Goal: Information Seeking & Learning: Check status

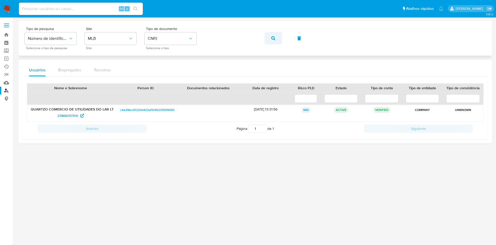
click at [275, 43] on span "button" at bounding box center [273, 38] width 4 height 11
click at [64, 115] on span "2386635700" at bounding box center [67, 115] width 21 height 8
click at [265, 32] on button "button" at bounding box center [274, 38] width 18 height 12
click at [69, 113] on span "2382621581" at bounding box center [67, 115] width 19 height 8
click at [274, 40] on span "button" at bounding box center [273, 38] width 4 height 11
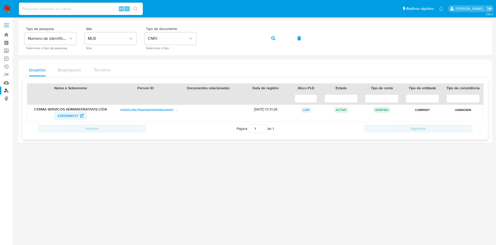
click at [74, 115] on span "2382668057" at bounding box center [67, 115] width 21 height 8
click at [265, 32] on button "button" at bounding box center [274, 38] width 18 height 12
click at [63, 117] on span "2386671788" at bounding box center [67, 115] width 19 height 8
click at [265, 32] on button "button" at bounding box center [274, 38] width 18 height 12
click at [73, 116] on span "2382669199" at bounding box center [68, 115] width 20 height 8
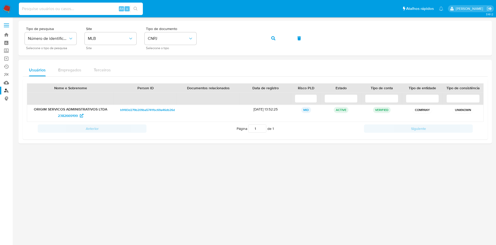
click at [97, 5] on input at bounding box center [81, 8] width 124 height 7
paste input "LvTu15KHqvwwkRpzNl7LHPUd"
type input "LvTu15KHqvwwkRpzNl7LHPUd"
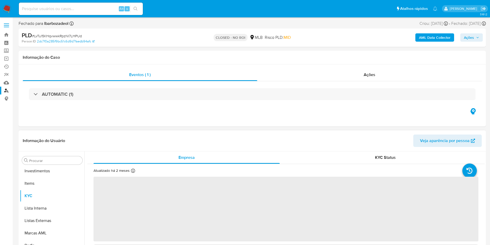
scroll to position [268, 0]
select select "10"
click at [371, 75] on span "Ações" at bounding box center [370, 75] width 12 height 6
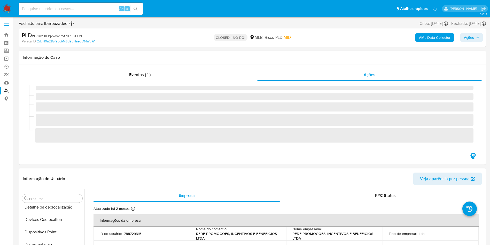
scroll to position [0, 0]
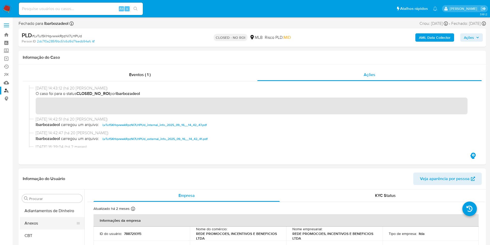
click at [34, 223] on button "Anexos" at bounding box center [50, 223] width 60 height 12
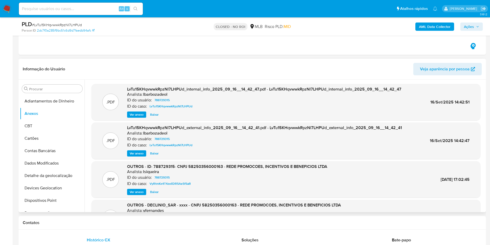
scroll to position [43, 0]
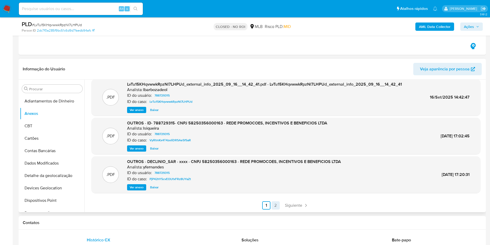
click at [276, 204] on link "2" at bounding box center [276, 205] width 8 height 8
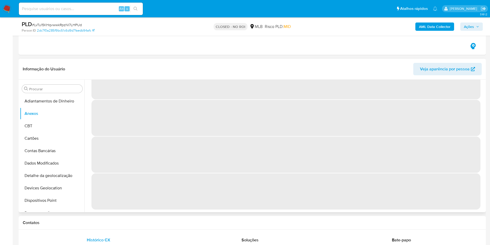
scroll to position [0, 0]
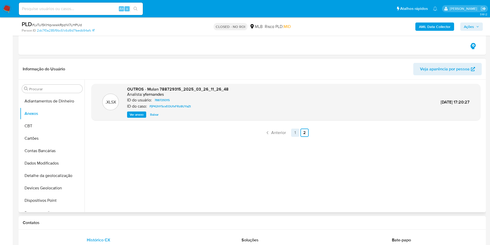
click at [296, 132] on link "1" at bounding box center [295, 132] width 8 height 8
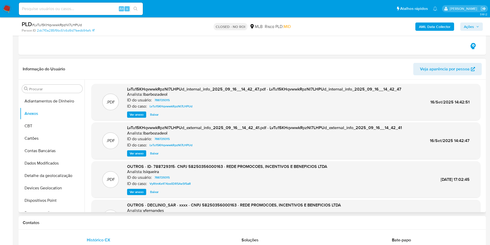
click at [137, 152] on span "Ver anexo" at bounding box center [137, 153] width 14 height 5
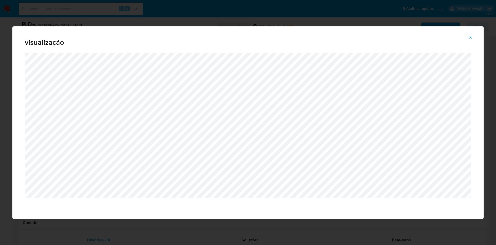
click at [469, 39] on icon "Attachment preview" at bounding box center [471, 38] width 4 height 4
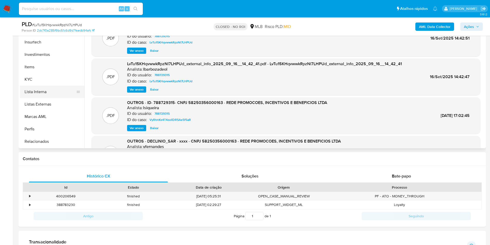
scroll to position [233, 0]
click at [42, 72] on button "KYC" at bounding box center [50, 77] width 60 height 12
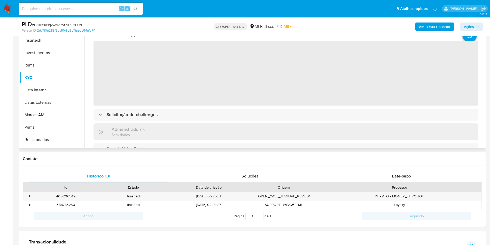
scroll to position [39, 0]
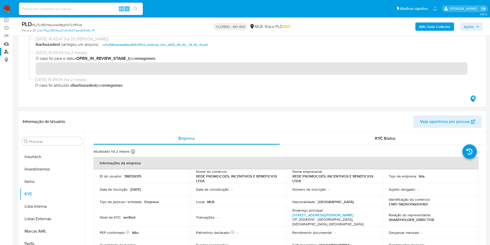
click at [291, 176] on td "Nome empresarial : REDE PROMOCOES, INCENTIVOS E BENEFICIOS LTDA" at bounding box center [334, 176] width 96 height 14
click at [406, 206] on p "CNPJ 58250356000163" at bounding box center [408, 204] width 39 height 5
click at [129, 175] on p "788729315" at bounding box center [132, 176] width 17 height 5
copy p "788729315"
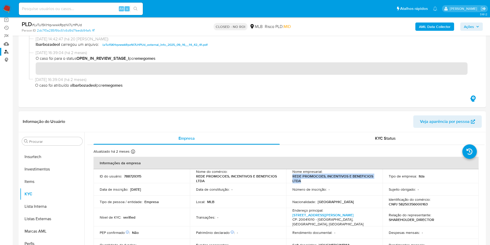
drag, startPoint x: 298, startPoint y: 179, endPoint x: 292, endPoint y: 176, distance: 6.6
click at [292, 176] on p "REDE PROMOCOES, INCENTIVOS E BENEFICIOS LTDA" at bounding box center [333, 178] width 82 height 9
copy p "REDE PROMOCOES, INCENTIVOS E BENEFICIOS LTDA"
click at [413, 204] on p "CNPJ 58250356000163" at bounding box center [408, 204] width 39 height 5
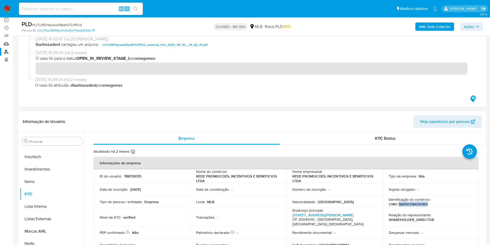
copy p "58250356000163"
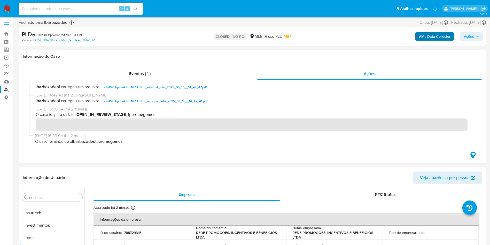
scroll to position [0, 0]
drag, startPoint x: 413, startPoint y: 23, endPoint x: 434, endPoint y: 24, distance: 20.7
click at [434, 24] on div "Criou: 12/08/2025 Criou: 12/08/2025 00:21:02" at bounding box center [434, 24] width 28 height 6
copy div "12/08/2025"
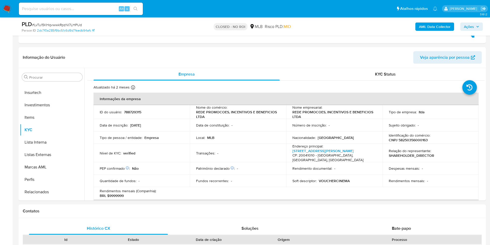
scroll to position [104, 0]
click at [85, 5] on input at bounding box center [81, 8] width 124 height 7
paste input "Aw5RmFCJwTG9xLKQeZtcYR67"
type input "Aw5RmFCJwTG9xLKQeZtcYR67"
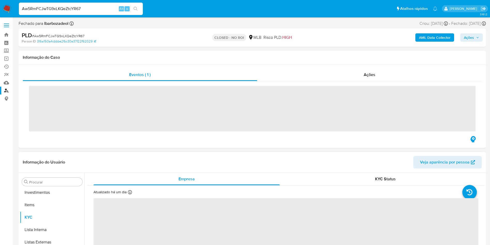
scroll to position [267, 0]
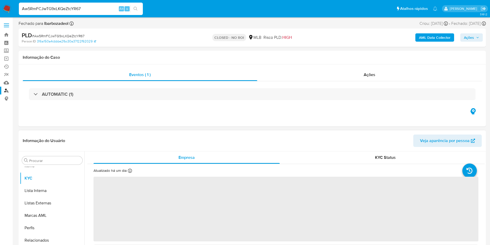
select select "10"
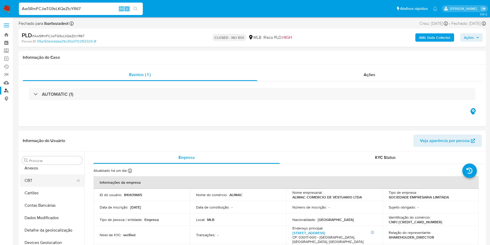
scroll to position [0, 0]
click at [42, 184] on button "Anexos" at bounding box center [50, 185] width 60 height 12
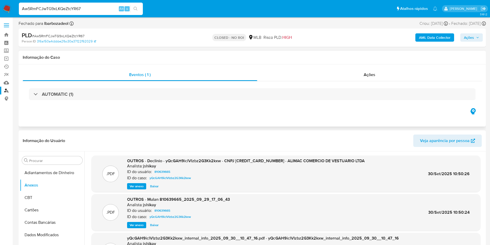
click at [370, 83] on div "AUTOMATIC (1)" at bounding box center [252, 94] width 459 height 26
click at [369, 82] on div "AUTOMATIC (1)" at bounding box center [252, 94] width 459 height 26
click at [359, 77] on div "Ações" at bounding box center [369, 74] width 225 height 12
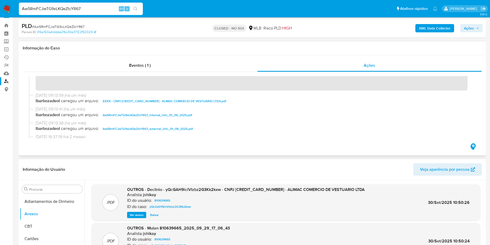
scroll to position [14, 0]
click at [124, 103] on span "XXXX - CNPJ 57327080000101 - ALIMAC COMERCIO DE VESTUARIO LTDA.pdf" at bounding box center [165, 101] width 124 height 6
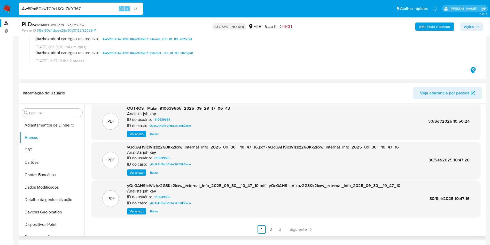
scroll to position [67, 0]
click at [267, 229] on link "2" at bounding box center [271, 229] width 8 height 8
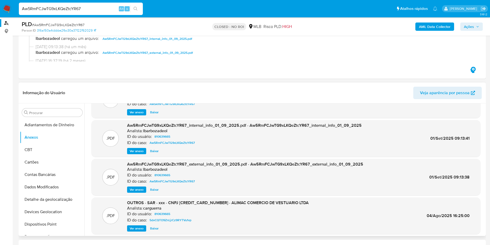
scroll to position [26, 0]
click at [137, 187] on span "Ver anexo" at bounding box center [137, 189] width 14 height 5
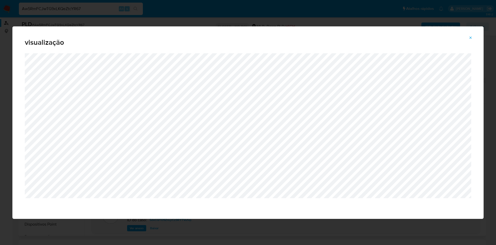
click at [470, 41] on button "Attachment preview" at bounding box center [470, 38] width 11 height 8
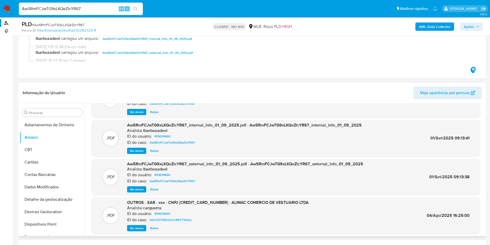
click at [96, 6] on input "Aw5RmFCJwTG9xLKQeZtcYR67" at bounding box center [81, 8] width 124 height 7
paste input "510oo1zfElU9Th4RiU3Ryuyc"
type input "510oo1zfElU9Th4RiU3Ryuyc"
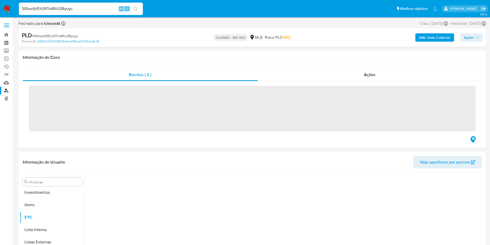
scroll to position [268, 0]
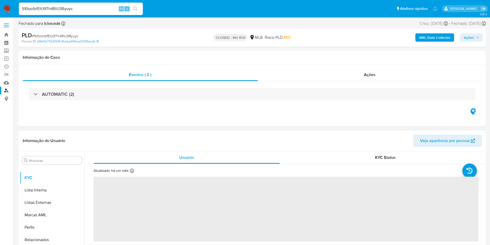
select select "10"
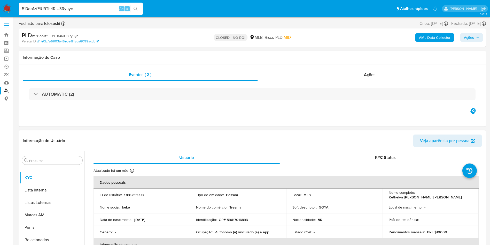
click at [362, 76] on div "Ações" at bounding box center [370, 74] width 224 height 12
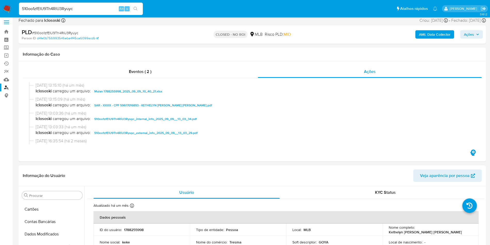
scroll to position [0, 0]
click at [47, 221] on button "Anexos" at bounding box center [50, 220] width 60 height 12
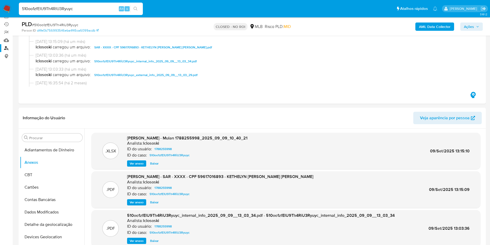
scroll to position [81, 0]
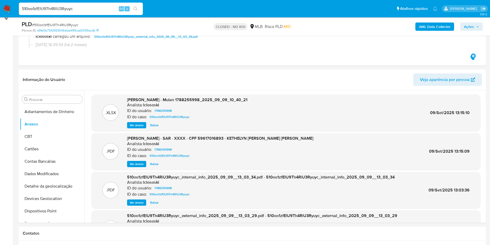
click at [152, 166] on span "Baixar" at bounding box center [154, 163] width 9 height 5
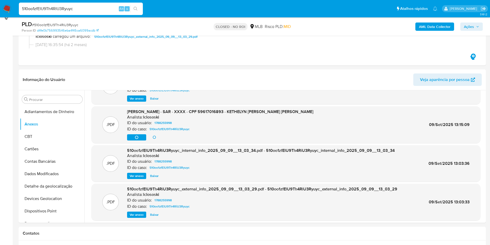
scroll to position [39, 0]
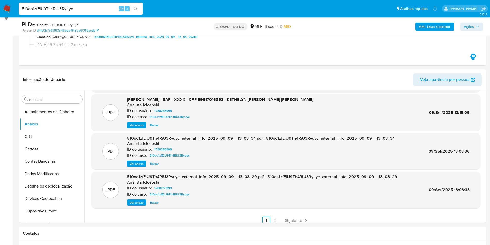
click at [141, 202] on span "Ver anexo" at bounding box center [137, 202] width 14 height 5
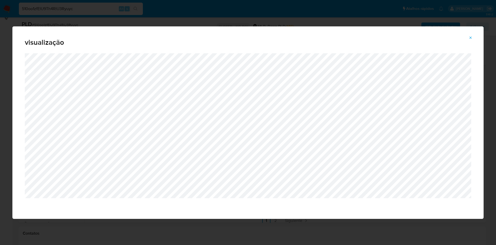
click at [470, 34] on span "Attachment preview" at bounding box center [471, 37] width 4 height 7
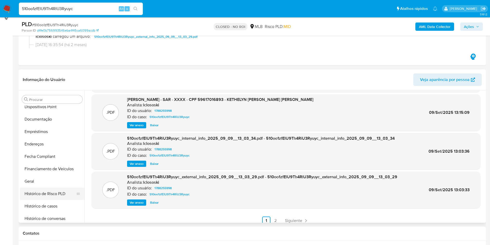
scroll to position [116, 0]
click at [53, 185] on button "Histórico de Risco PLD" at bounding box center [50, 181] width 60 height 12
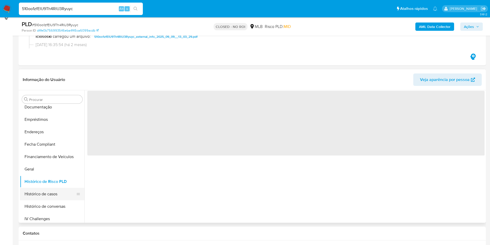
click at [54, 191] on button "Histórico de casos" at bounding box center [50, 194] width 60 height 12
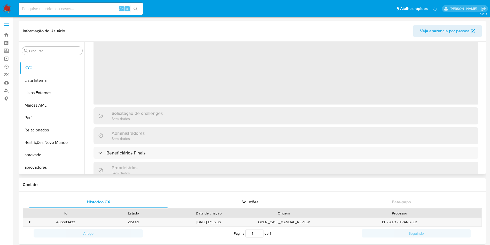
scroll to position [38, 0]
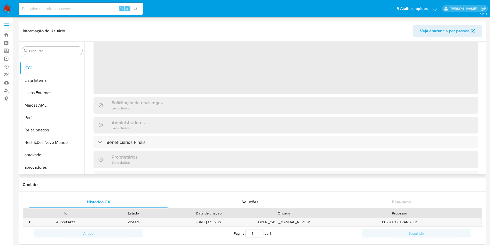
select select "10"
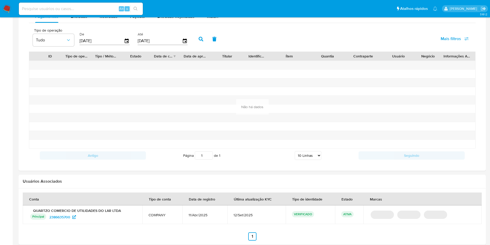
scroll to position [228, 0]
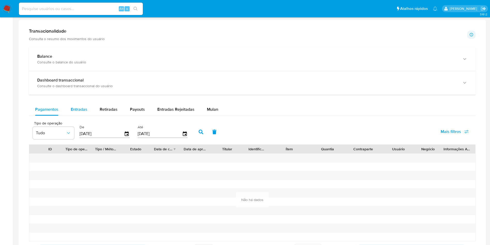
click at [83, 111] on span "Entradas" at bounding box center [79, 109] width 17 height 6
select select "10"
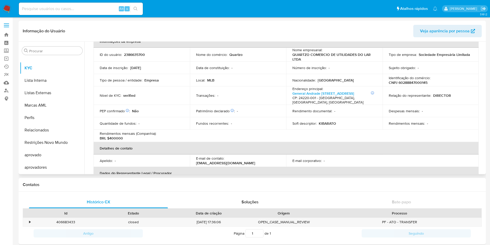
scroll to position [0, 0]
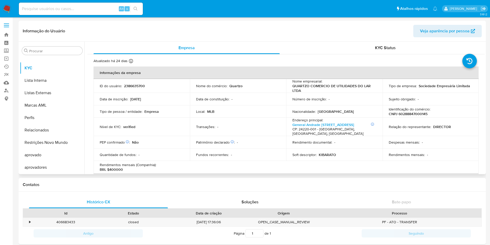
click at [297, 85] on p "QUARTZO COMERCIO DE UTILIDADES DO LAR LTDA" at bounding box center [333, 87] width 82 height 9
copy p "QUARTZO"
click at [134, 85] on p "2386635700" at bounding box center [134, 85] width 21 height 5
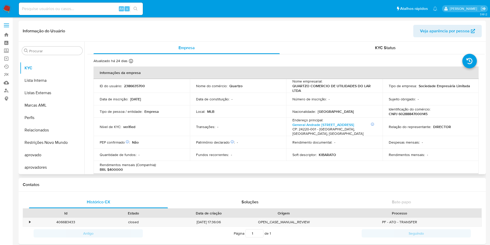
click at [421, 113] on p "CNPJ 60288847000145" at bounding box center [408, 113] width 39 height 5
copy p "60288847000145"
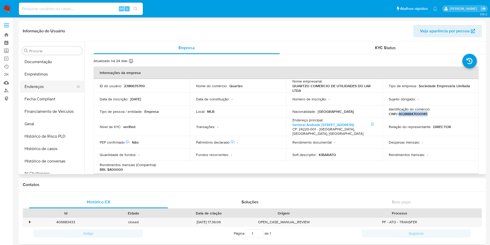
scroll to position [35, 0]
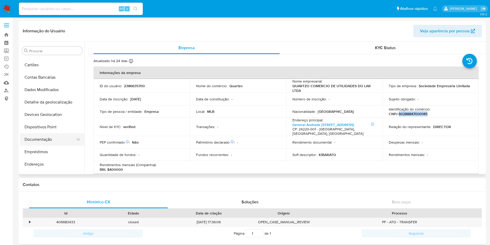
click at [59, 141] on button "Documentação" at bounding box center [50, 139] width 60 height 12
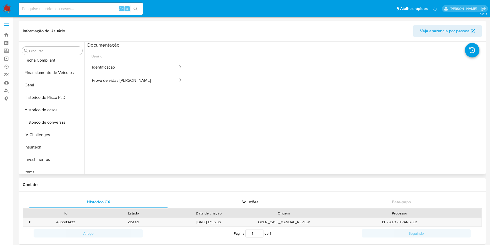
scroll to position [268, 0]
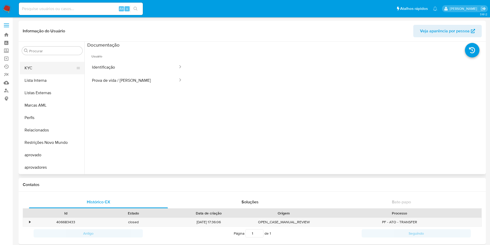
click at [43, 67] on button "KYC" at bounding box center [50, 68] width 60 height 12
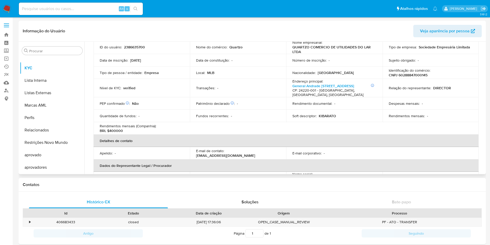
scroll to position [155, 0]
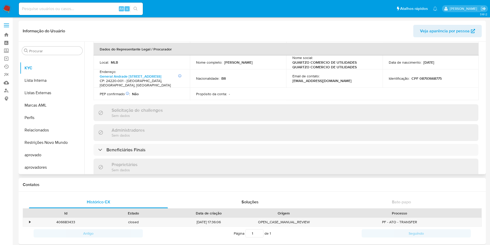
click at [133, 148] on div "Informações da empresa ID do usuário : 2386635700 Nome do comércio : Quartzo No…" at bounding box center [286, 120] width 385 height 419
drag, startPoint x: 133, startPoint y: 141, endPoint x: 191, endPoint y: 113, distance: 64.6
click at [133, 147] on h3 "Beneficiários Finais" at bounding box center [125, 150] width 39 height 6
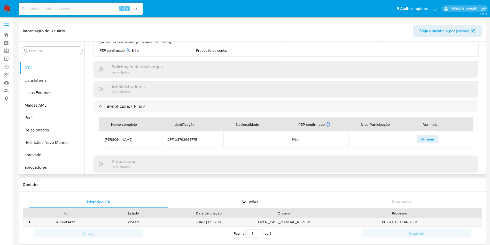
scroll to position [233, 0]
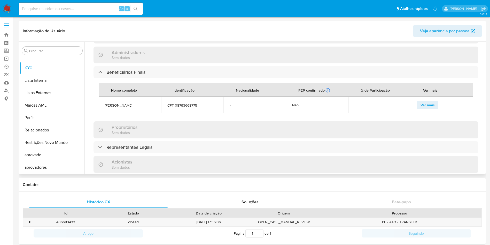
click at [113, 103] on span "LEONARDO BORGES MATHIAS" at bounding box center [130, 105] width 50 height 5
copy span "LEONARDO BORGES MATHIAS"
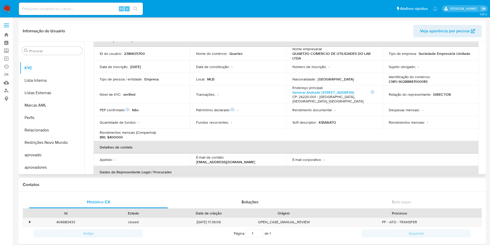
scroll to position [0, 0]
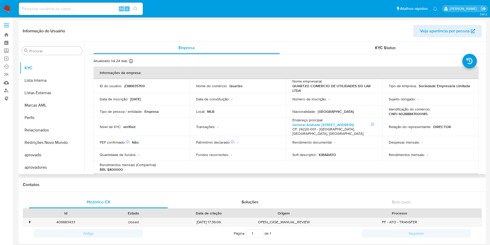
click at [300, 88] on p "QUARTZO COMERCIO DE UTILIDADES DO LAR LTDA" at bounding box center [333, 87] width 82 height 9
drag, startPoint x: 292, startPoint y: 91, endPoint x: 298, endPoint y: 93, distance: 6.6
click at [293, 90] on p "QUARTZO COMERCIO DE UTILIDADES DO LAR LTDA" at bounding box center [333, 87] width 82 height 9
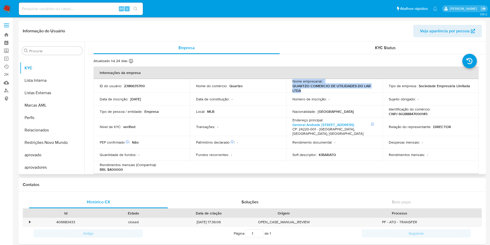
click at [301, 88] on p "QUARTZO COMERCIO DE UTILIDADES DO LAR LTDA" at bounding box center [333, 87] width 82 height 9
drag, startPoint x: 300, startPoint y: 91, endPoint x: 290, endPoint y: 84, distance: 11.4
click at [290, 84] on td "Nome empresarial : QUARTZO COMERCIO DE UTILIDADES DO LAR LTDA" at bounding box center [334, 86] width 96 height 14
copy p "QUARTZO COMERCIO DE UTILIDADES DO LAR LTDA"
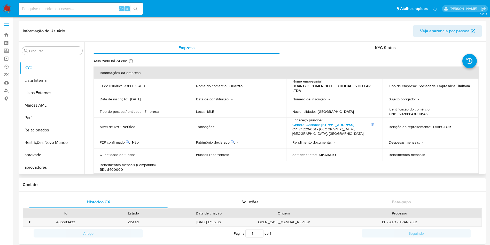
click at [410, 114] on p "CNPJ 60288847000145" at bounding box center [408, 113] width 39 height 5
copy p "60288847000145"
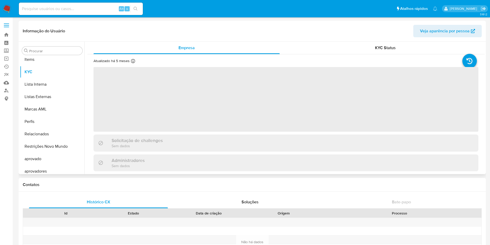
scroll to position [268, 0]
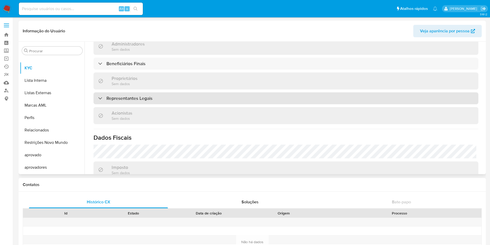
select select "10"
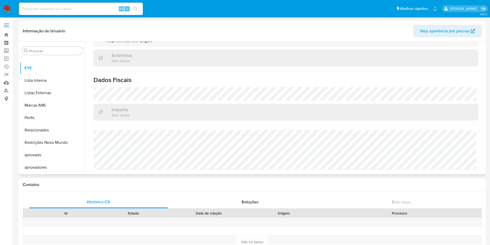
scroll to position [240, 0]
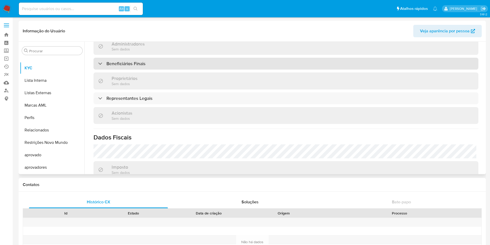
click at [127, 62] on h3 "Beneficiários Finais" at bounding box center [125, 64] width 39 height 6
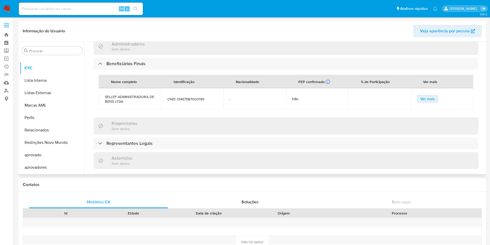
click at [119, 100] on span "SELLEF ADMINISTRADORA DE BENS LTDA" at bounding box center [130, 98] width 50 height 9
click at [187, 99] on span "CNPJ 13467587000195" at bounding box center [192, 99] width 50 height 5
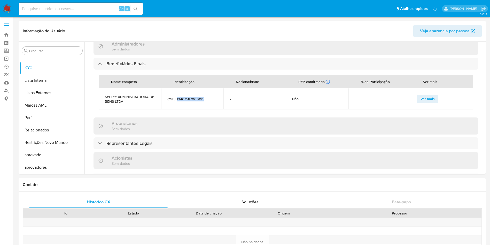
copy span "13467587000195"
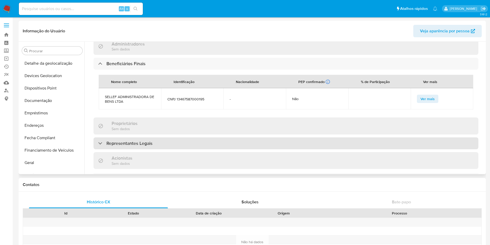
click at [127, 144] on h3 "Representantes Legais" at bounding box center [129, 143] width 46 height 6
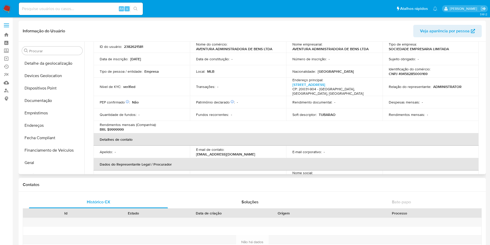
scroll to position [0, 0]
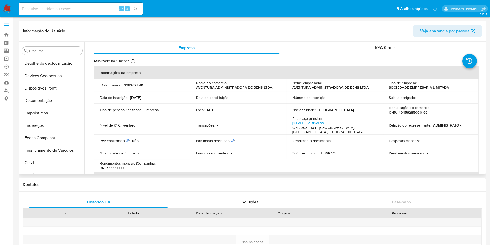
click at [297, 88] on p "AVENTURA ADMINISTRADORA DE BENS LTDA" at bounding box center [330, 87] width 76 height 5
drag, startPoint x: 292, startPoint y: 87, endPoint x: 369, endPoint y: 88, distance: 76.7
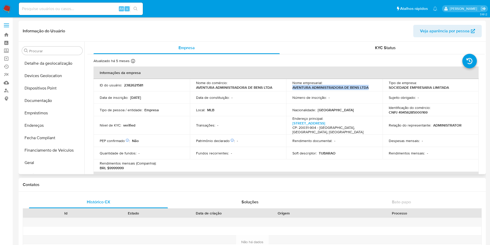
click at [370, 88] on div "Nome empresarial : AVENTURA ADMINISTRADORA DE BENS LTDA" at bounding box center [334, 84] width 84 height 9
copy p "AVENTURA ADMINISTRADORA DE BENS LTDA"
click at [405, 112] on p "CNPJ 49456285000169" at bounding box center [408, 112] width 39 height 5
copy p "49456285000169"
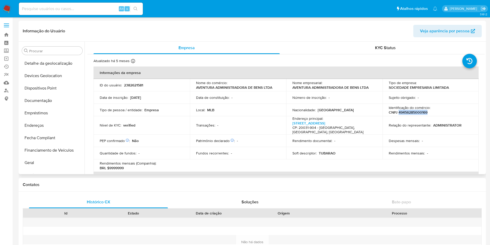
drag, startPoint x: 368, startPoint y: 144, endPoint x: 340, endPoint y: 104, distance: 48.8
click at [369, 144] on td "Rendimento documental : -" at bounding box center [334, 140] width 96 height 12
drag, startPoint x: 292, startPoint y: 88, endPoint x: 376, endPoint y: 85, distance: 83.2
click at [376, 85] on td "Nome empresarial : AVENTURA ADMINISTRADORA DE BENS LTDA" at bounding box center [334, 85] width 96 height 12
copy p "AVENTURA ADMINISTRADORA DE BENS LTDA"
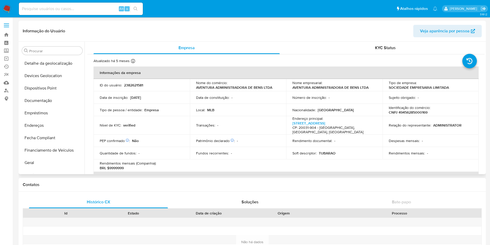
click at [418, 112] on p "CNPJ 49456285000169" at bounding box center [408, 112] width 39 height 5
copy p "49456285000169"
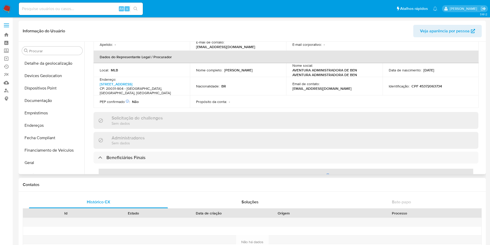
scroll to position [233, 0]
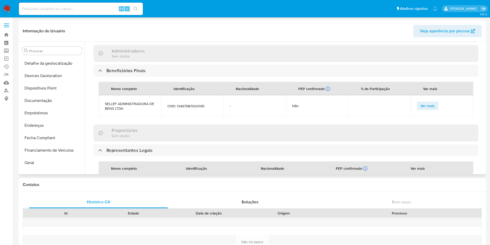
click at [193, 104] on span "CNPJ 13467587000195" at bounding box center [192, 106] width 50 height 5
copy span "13467587000195"
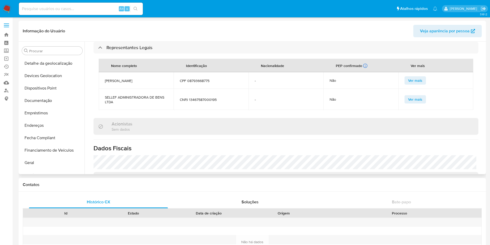
scroll to position [287, 0]
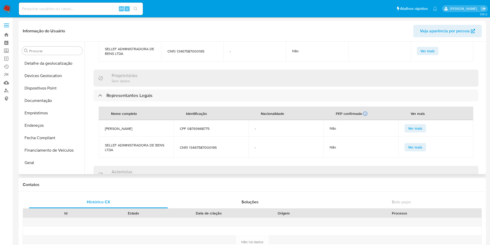
click at [193, 127] on span "CPF 08793668775" at bounding box center [211, 128] width 63 height 5
copy span "08793668775"
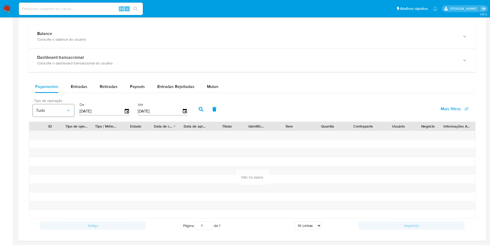
scroll to position [263, 0]
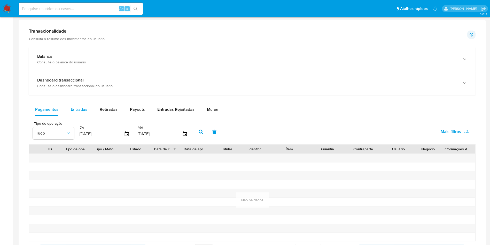
drag, startPoint x: 73, startPoint y: 107, endPoint x: 81, endPoint y: 114, distance: 11.3
click at [73, 107] on span "Entradas" at bounding box center [79, 109] width 17 height 6
select select "10"
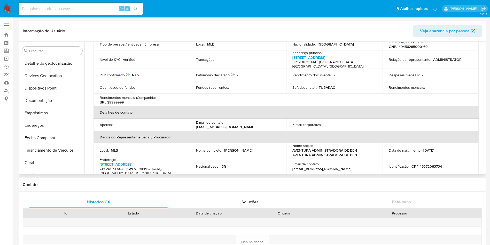
scroll to position [55, 0]
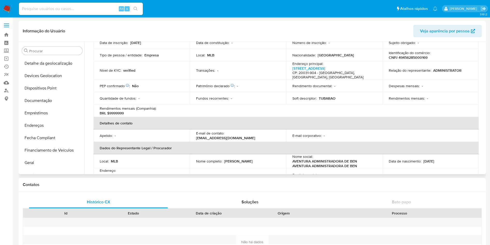
click at [417, 58] on p "CNPJ 49456285000169" at bounding box center [408, 57] width 39 height 5
copy p "49456285000169"
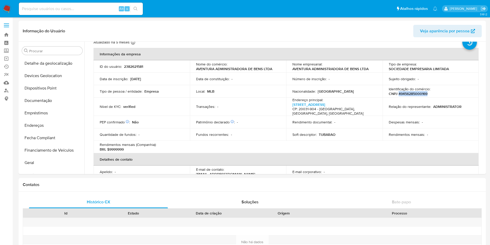
scroll to position [0, 0]
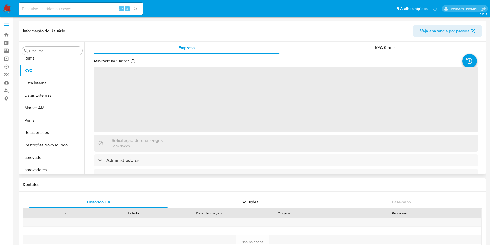
scroll to position [268, 0]
select select "10"
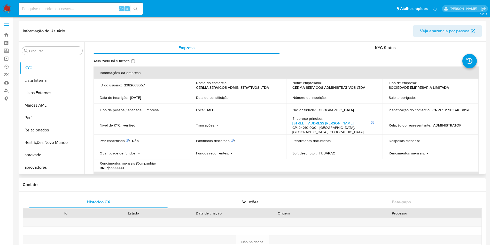
click at [433, 112] on p "CNPJ 57598374000178" at bounding box center [452, 109] width 38 height 5
copy p "57598374000178"
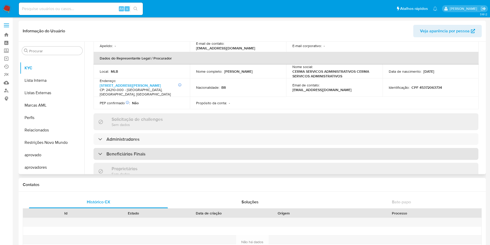
scroll to position [194, 0]
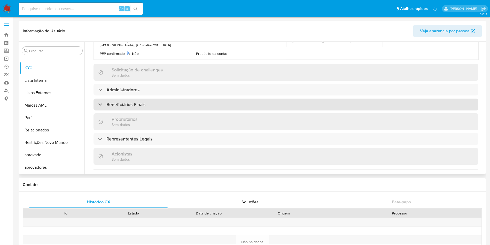
click at [135, 104] on h3 "Beneficiários Finais" at bounding box center [125, 105] width 39 height 6
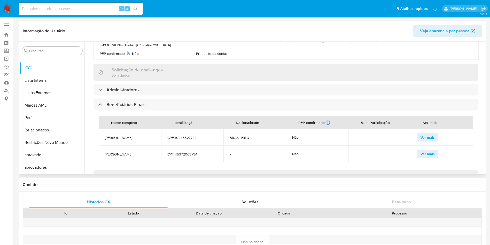
scroll to position [233, 0]
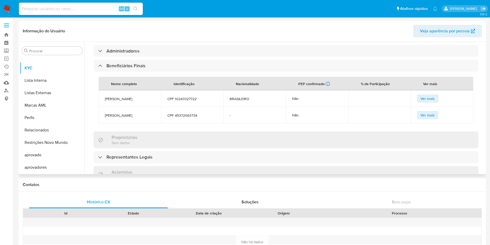
click at [133, 97] on span "VICTOR BORGES MATHIAS" at bounding box center [130, 98] width 50 height 5
copy span "VICTOR BORGES MATHIAS"
click at [125, 118] on span "MARCELO VIDAURRE MATHIAS" at bounding box center [130, 115] width 50 height 5
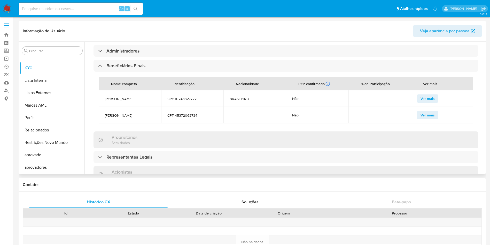
click at [125, 118] on span "MARCELO VIDAURRE MATHIAS" at bounding box center [130, 115] width 50 height 5
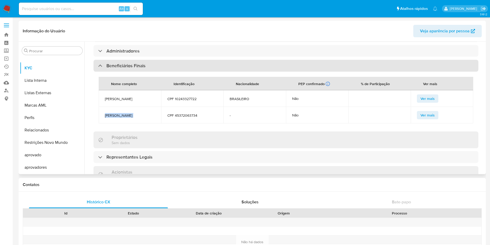
copy span "MARCELO VIDAURRE MATHIAS"
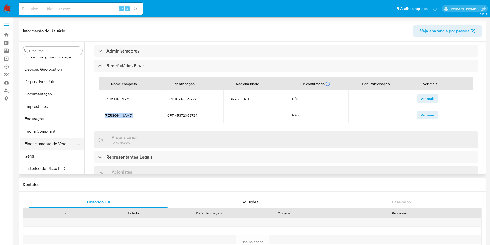
scroll to position [74, 0]
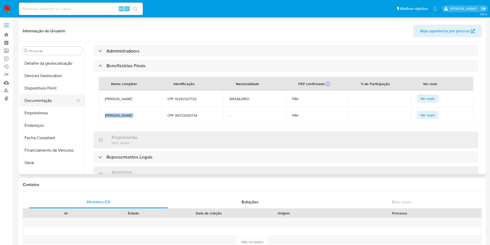
click at [49, 97] on button "Documentação" at bounding box center [50, 100] width 60 height 12
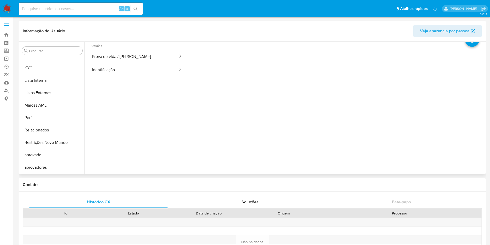
scroll to position [0, 0]
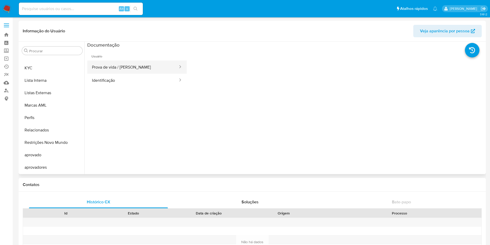
click at [120, 70] on button "Prova de vida / Selfie" at bounding box center [132, 66] width 91 height 13
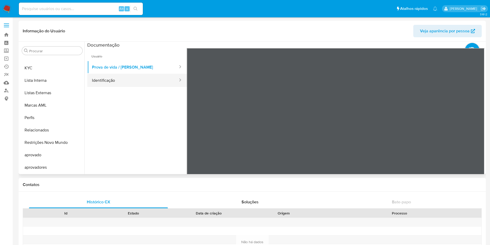
click at [143, 75] on button "Identificação" at bounding box center [132, 80] width 91 height 13
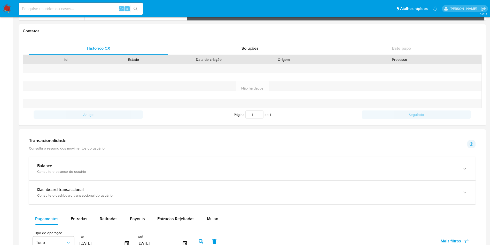
scroll to position [271, 0]
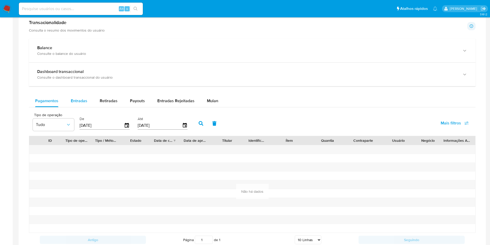
click at [76, 98] on span "Entradas" at bounding box center [79, 101] width 17 height 6
select select "10"
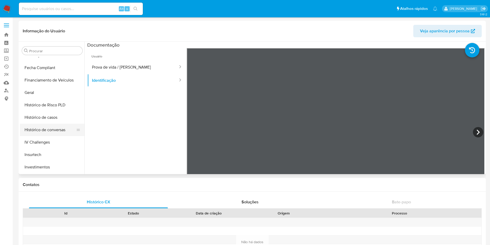
scroll to position [194, 0]
click at [47, 145] on button "KYC" at bounding box center [50, 142] width 60 height 12
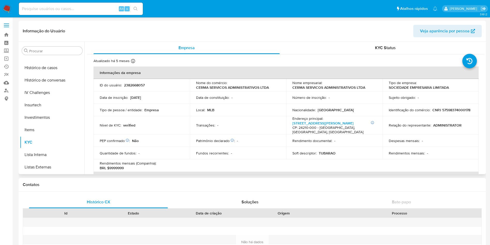
click at [241, 86] on p "CERMA SERVICOS ADMINISTRATIVOS LTDA" at bounding box center [232, 87] width 73 height 5
click at [244, 90] on td "Nome do comércio : CERMA SERVICOS ADMINISTRATIVOS LTDA" at bounding box center [238, 85] width 96 height 12
click at [240, 83] on div "Nome do comércio : CERMA SERVICOS ADMINISTRATIVOS LTDA" at bounding box center [238, 84] width 84 height 9
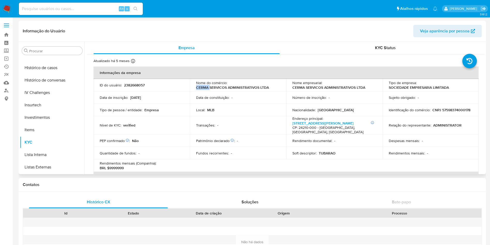
click at [240, 83] on div "Nome do comércio : CERMA SERVICOS ADMINISTRATIVOS LTDA" at bounding box center [238, 84] width 84 height 9
click at [246, 88] on p "CERMA SERVICOS ADMINISTRATIVOS LTDA" at bounding box center [232, 87] width 73 height 5
copy div "Nome do comércio : CERMA SERVICOS ADMINISTRATIVOS LTDA"
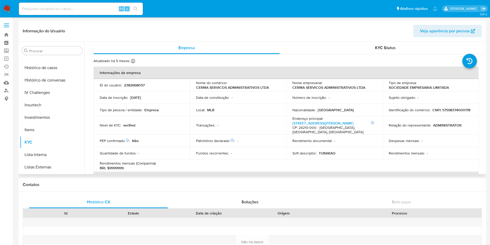
click at [308, 87] on p "CERMA SERVICOS ADMINISTRATIVOS LTDA" at bounding box center [328, 87] width 73 height 5
click at [297, 87] on p "CERMA SERVICOS ADMINISTRATIVOS LTDA" at bounding box center [328, 87] width 73 height 5
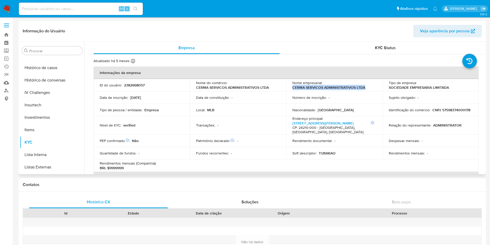
drag, startPoint x: 291, startPoint y: 88, endPoint x: 380, endPoint y: 87, distance: 88.9
click at [380, 87] on td "Nome empresarial : CERMA SERVICOS ADMINISTRATIVOS LTDA" at bounding box center [334, 85] width 96 height 12
copy p "CERMA SERVICOS ADMINISTRATIVOS LTDA"
click at [433, 112] on p "CNPJ 57598374000178" at bounding box center [452, 109] width 38 height 5
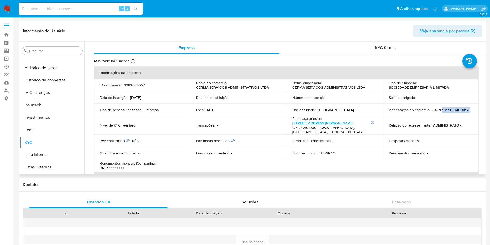
copy p "57598374000178"
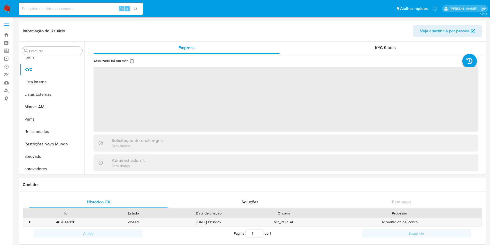
scroll to position [268, 0]
select select "10"
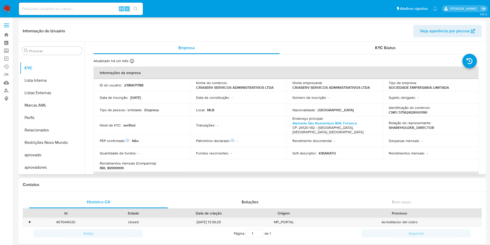
click at [315, 88] on p "CRIASERV SERVICOS ADMINISTRATIVOS LTDA" at bounding box center [331, 87] width 78 height 5
click at [315, 87] on p "CRIASERV SERVICOS ADMINISTRATIVOS LTDA" at bounding box center [331, 87] width 78 height 5
click at [319, 85] on p "CRIASERV SERVICOS ADMINISTRATIVOS LTDA" at bounding box center [331, 87] width 78 height 5
click at [292, 86] on div "Nome empresarial : CRIASERV SERVICOS ADMINISTRATIVOS LTDA" at bounding box center [334, 84] width 84 height 9
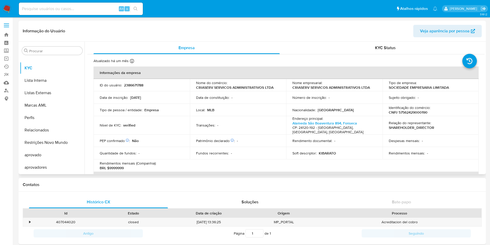
click at [290, 88] on td "Nome empresarial : CRIASERV SERVICOS ADMINISTRATIVOS LTDA" at bounding box center [334, 85] width 96 height 12
drag, startPoint x: 293, startPoint y: 88, endPoint x: 374, endPoint y: 88, distance: 81.1
click at [374, 88] on div "Nome empresarial : CRIASERV SERVICOS ADMINISTRATIVOS LTDA" at bounding box center [334, 84] width 84 height 9
copy p "CRIASERV SERVICOS ADMINISTRATIVOS LTDA"
click at [415, 113] on p "CNPJ 57562429000190" at bounding box center [408, 112] width 39 height 5
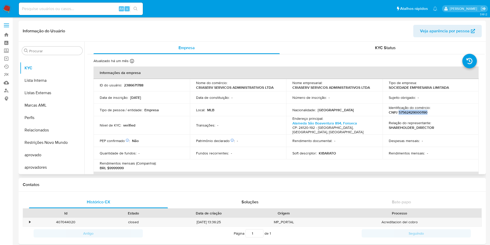
click at [415, 113] on p "CNPJ 57562429000190" at bounding box center [408, 112] width 39 height 5
copy p "57562429000190"
click at [354, 147] on td "Soft descriptor : KIBARATO" at bounding box center [334, 153] width 96 height 12
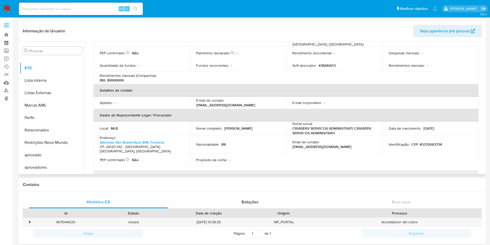
scroll to position [155, 0]
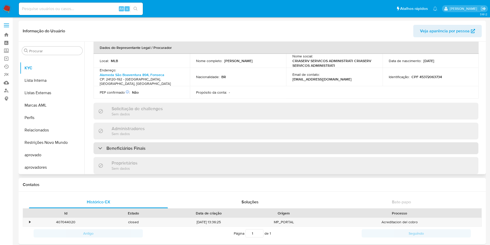
click at [148, 143] on div "Beneficiários Finais" at bounding box center [286, 148] width 385 height 12
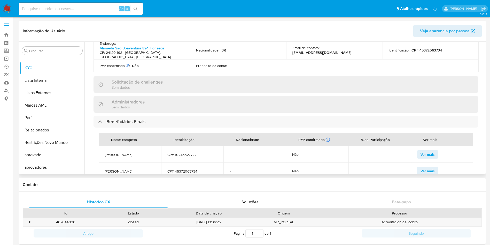
scroll to position [194, 0]
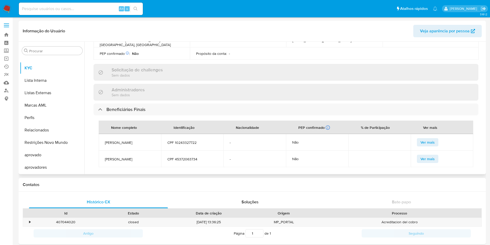
click at [123, 140] on span "VICTOR BORGES MATHIAS" at bounding box center [130, 142] width 50 height 5
copy span "VICTOR BORGES MATHIAS"
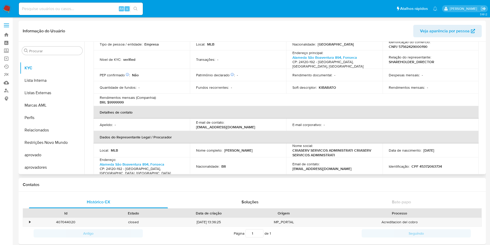
scroll to position [78, 0]
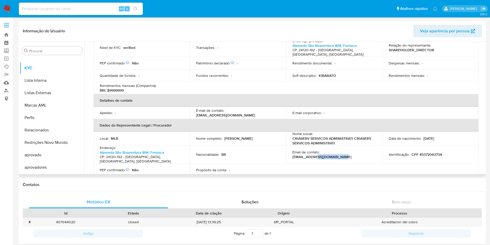
drag, startPoint x: 368, startPoint y: 147, endPoint x: 343, endPoint y: 145, distance: 25.1
click at [343, 150] on div "Email de contato : mp.criaserv@gtgrupo.com.br" at bounding box center [334, 154] width 84 height 9
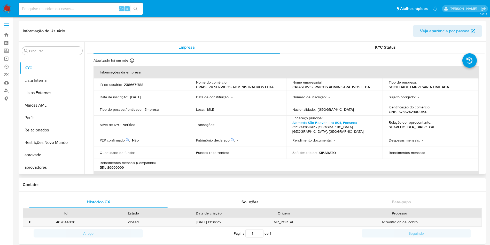
scroll to position [0, 0]
click at [415, 114] on p "CNPJ 57562429000190" at bounding box center [408, 112] width 39 height 5
copy p "57562429000190"
click at [299, 88] on p "CRIASERV SERVICOS ADMINISTRATIVOS LTDA" at bounding box center [331, 87] width 78 height 5
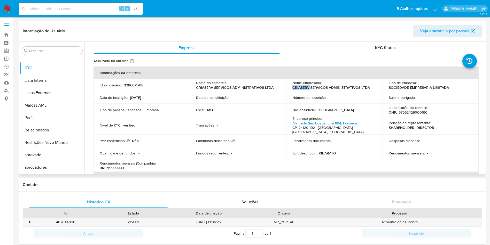
click at [299, 88] on p "CRIASERV SERVICOS ADMINISTRATIVOS LTDA" at bounding box center [331, 87] width 78 height 5
click at [289, 87] on td "Nome empresarial : CRIASERV SERVICOS ADMINISTRATIVOS LTDA" at bounding box center [334, 85] width 96 height 12
drag, startPoint x: 291, startPoint y: 87, endPoint x: 355, endPoint y: 59, distance: 69.8
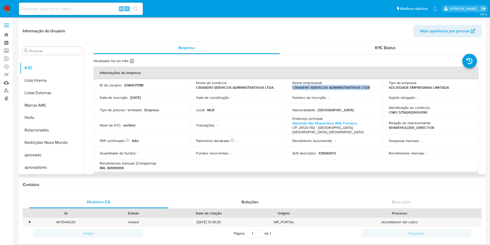
click at [371, 86] on div "Nome empresarial : CRIASERV SERVICOS ADMINISTRATIVOS LTDA" at bounding box center [334, 84] width 84 height 9
copy p "CRIASERV SERVICOS ADMINISTRATIVOS LTDA"
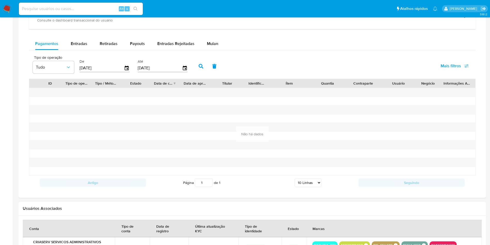
scroll to position [310, 0]
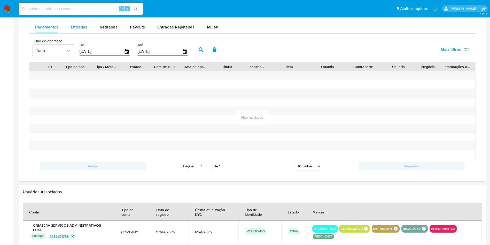
click at [76, 27] on span "Entradas" at bounding box center [79, 27] width 17 height 6
select select "10"
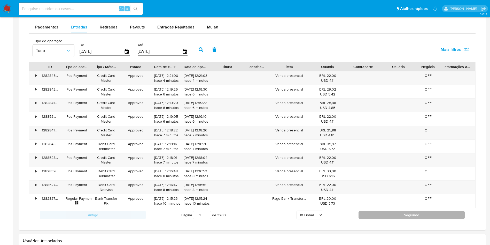
click at [387, 213] on button "Seguindo" at bounding box center [412, 215] width 106 height 8
type input "2"
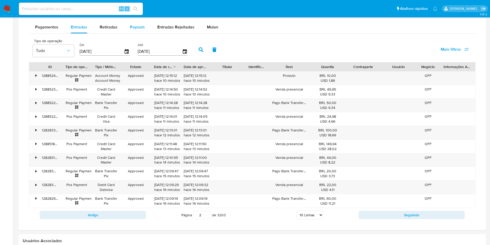
click at [130, 28] on span "Payouts" at bounding box center [137, 27] width 15 height 6
select select "10"
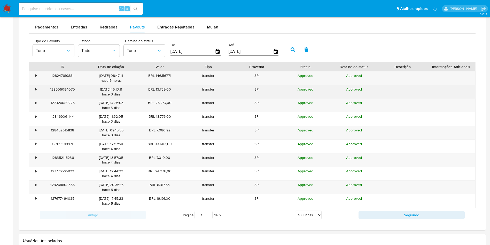
click at [32, 89] on div "•" at bounding box center [33, 91] width 9 height 13
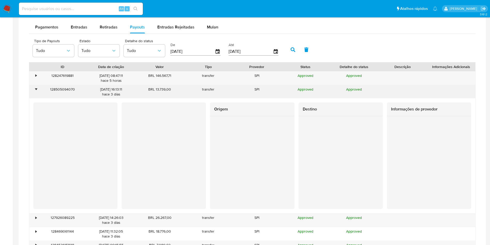
click at [32, 89] on div "•" at bounding box center [33, 91] width 9 height 13
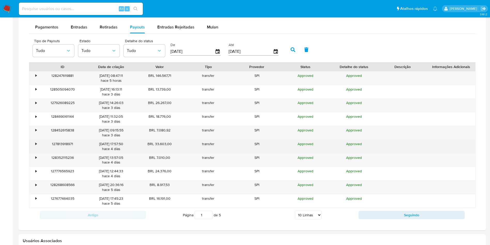
click at [37, 141] on div "•" at bounding box center [33, 146] width 9 height 13
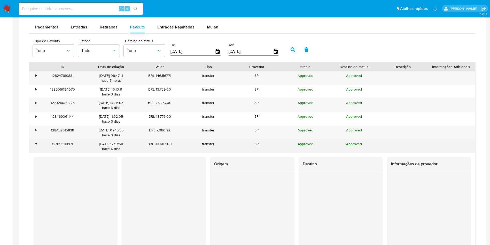
click at [37, 141] on div "•" at bounding box center [33, 146] width 9 height 13
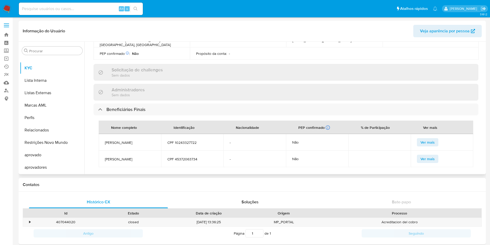
scroll to position [39, 0]
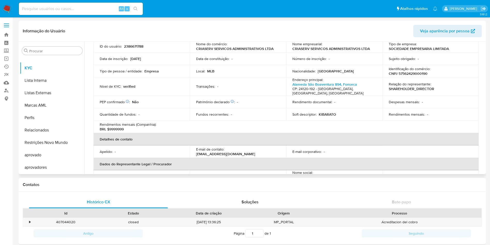
click at [323, 112] on p "KIBARATO" at bounding box center [327, 114] width 17 height 5
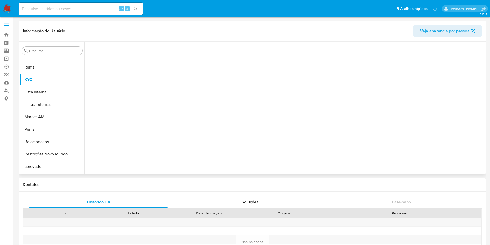
scroll to position [268, 0]
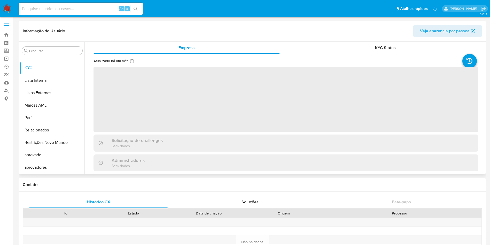
select select "10"
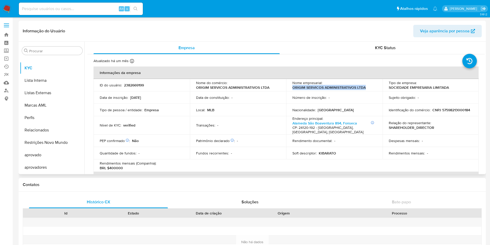
drag, startPoint x: 290, startPoint y: 87, endPoint x: 367, endPoint y: 88, distance: 76.5
click at [367, 88] on td "Nome empresarial : ORIGIM SERVICOS ADMINISTRATIVOS LTDA" at bounding box center [334, 85] width 96 height 12
copy p "ORIGIM SERVICOS ADMINISTRATIVOS LTDA"
click at [433, 112] on p "CNPJ 57598213000184" at bounding box center [452, 109] width 38 height 5
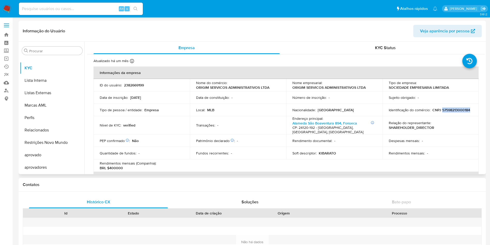
click at [433, 112] on p "CNPJ 57598213000184" at bounding box center [452, 109] width 38 height 5
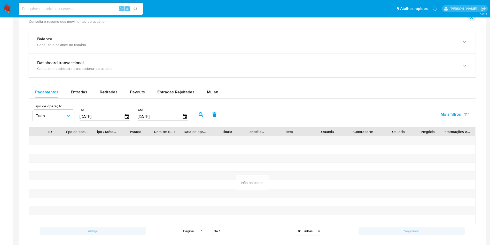
scroll to position [310, 0]
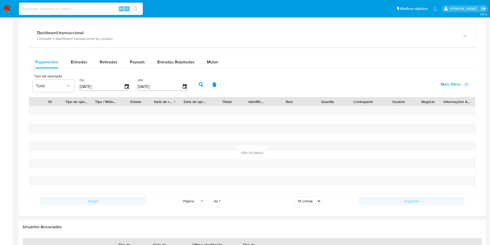
click at [89, 49] on div "Balance Consulte o balance do usuário Dashboard transaccional Consulte o dashbo…" at bounding box center [252, 104] width 447 height 208
click at [85, 64] on span "Entradas" at bounding box center [79, 62] width 17 height 6
select select "10"
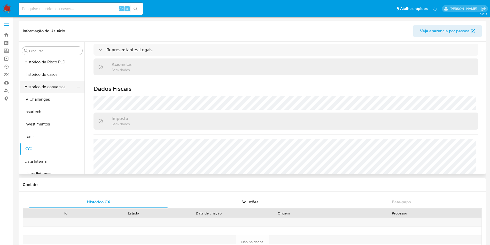
scroll to position [152, 0]
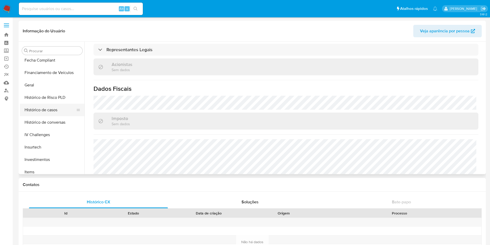
click at [44, 109] on button "Histórico de casos" at bounding box center [50, 110] width 60 height 12
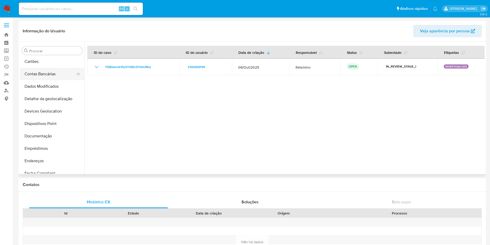
scroll to position [78, 0]
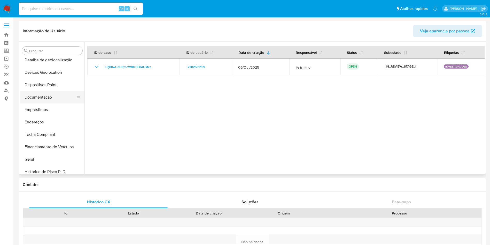
click at [41, 100] on button "Documentação" at bounding box center [50, 97] width 60 height 12
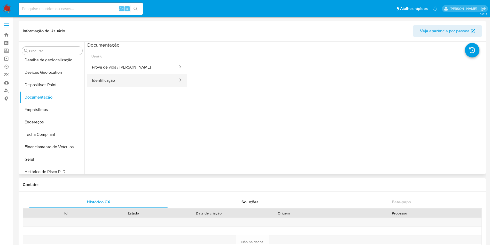
click at [107, 80] on button "Identificação" at bounding box center [132, 80] width 91 height 13
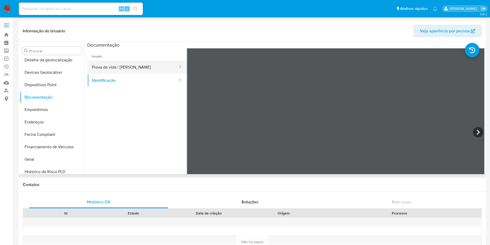
click at [110, 61] on li "Usuário Prova de vida / Selfie Identificação" at bounding box center [136, 67] width 99 height 39
click at [117, 75] on button "Identificação" at bounding box center [132, 80] width 91 height 13
click at [111, 64] on button "Prova de vida / [PERSON_NAME]" at bounding box center [132, 66] width 91 height 13
click at [144, 63] on button "Prova de vida / [PERSON_NAME]" at bounding box center [132, 66] width 91 height 13
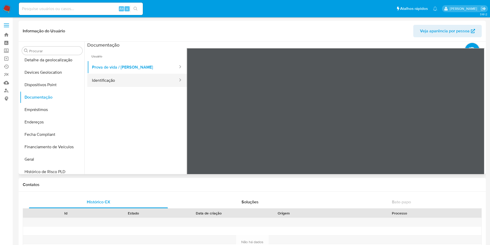
click at [150, 76] on button "Identificação" at bounding box center [132, 80] width 91 height 13
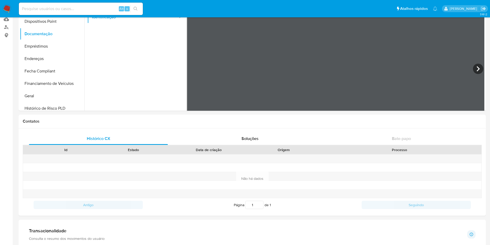
scroll to position [0, 0]
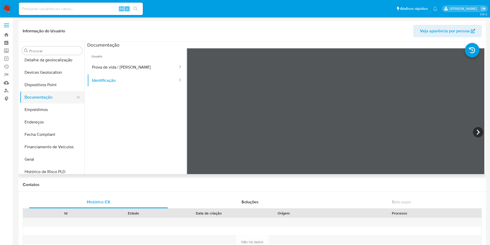
click at [53, 91] on button "Documentação" at bounding box center [50, 97] width 60 height 12
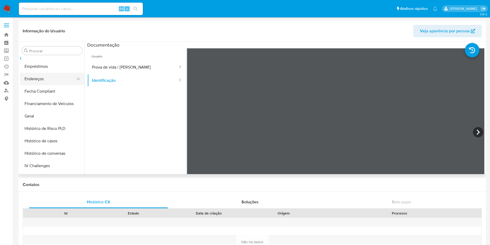
click at [31, 78] on button "Endereços" at bounding box center [50, 79] width 60 height 12
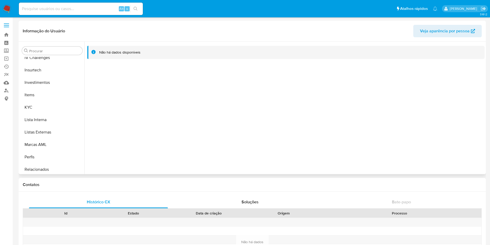
scroll to position [237, 0]
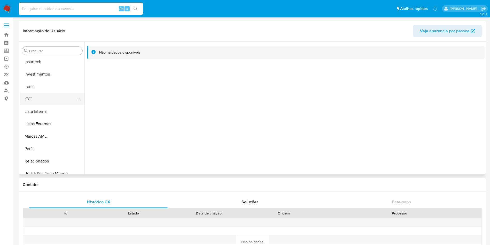
click at [40, 97] on button "KYC" at bounding box center [50, 99] width 60 height 12
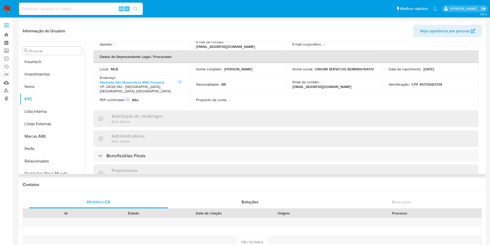
scroll to position [194, 0]
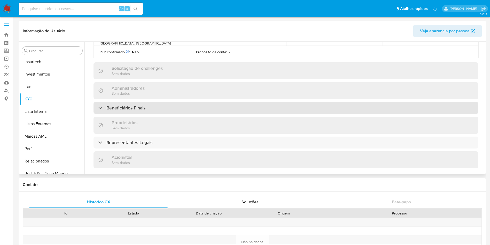
click at [133, 105] on h3 "Beneficiários Finais" at bounding box center [125, 108] width 39 height 6
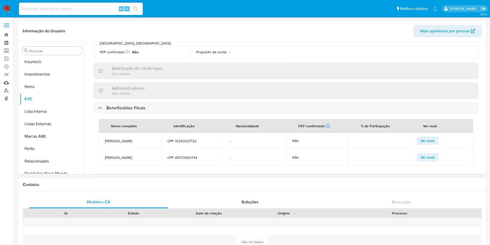
click at [20, 226] on div "Histórico CX Soluções Bate-papo Id Estado Data de criação Origem Processo Antig…" at bounding box center [252, 234] width 467 height 87
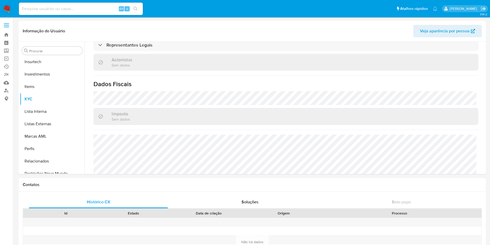
scroll to position [233, 0]
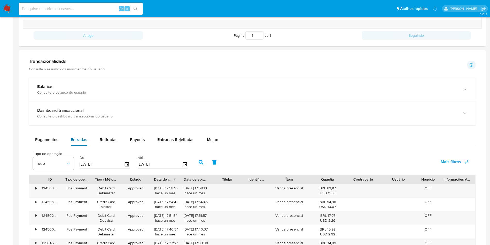
click at [83, 138] on span "Entradas" at bounding box center [79, 139] width 17 height 6
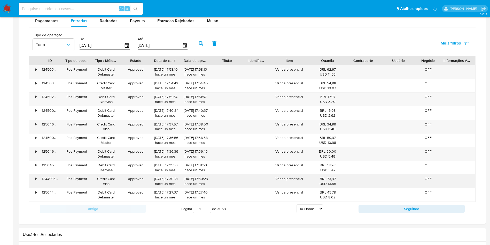
scroll to position [388, 0]
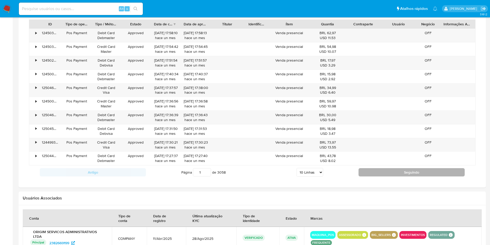
click at [371, 175] on button "Seguindo" at bounding box center [412, 172] width 106 height 8
type input "2"
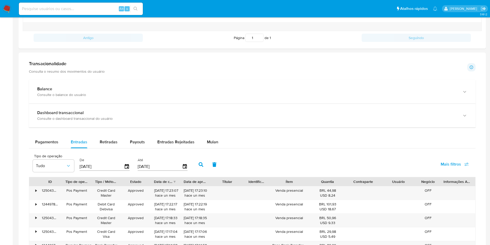
scroll to position [233, 0]
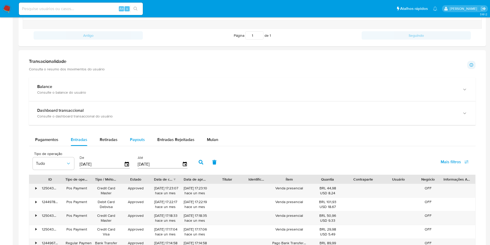
click at [137, 144] on div "Payouts" at bounding box center [137, 139] width 15 height 12
select select "10"
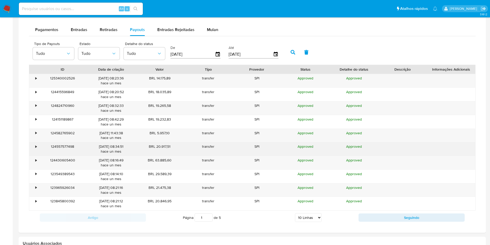
scroll to position [349, 0]
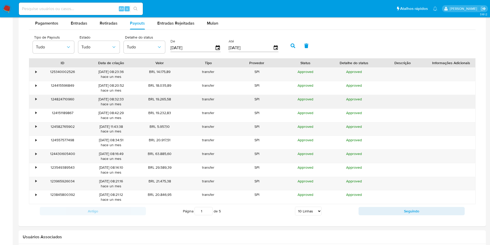
click at [34, 96] on div "•" at bounding box center [33, 101] width 9 height 13
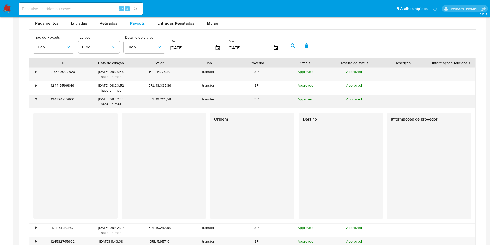
click at [35, 96] on div "•" at bounding box center [33, 101] width 9 height 13
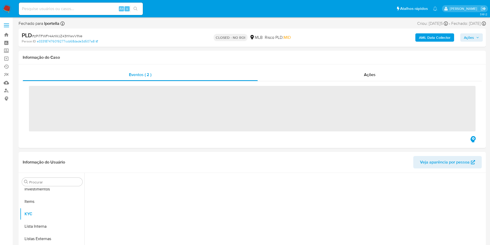
scroll to position [268, 0]
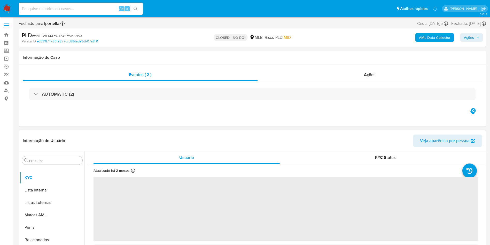
select select "10"
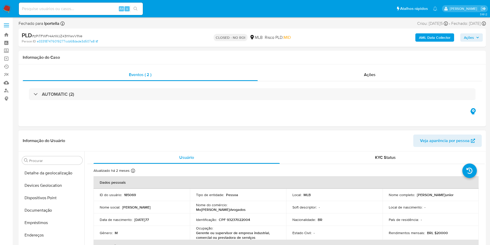
scroll to position [0, 0]
click at [44, 184] on button "Anexos" at bounding box center [50, 185] width 60 height 12
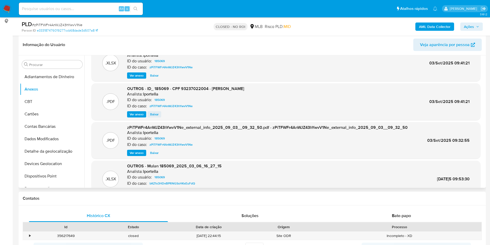
scroll to position [15, 0]
click at [153, 114] on span "Baixar" at bounding box center [154, 113] width 9 height 5
click at [135, 152] on span "Ver anexo" at bounding box center [137, 152] width 14 height 5
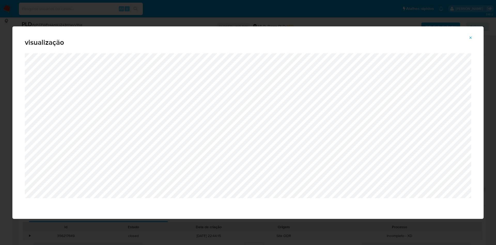
click at [474, 36] on button "Attachment preview" at bounding box center [470, 38] width 11 height 8
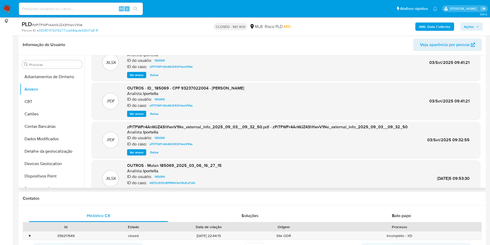
click at [91, 4] on div "Alt s" at bounding box center [81, 9] width 124 height 12
click at [95, 6] on input at bounding box center [81, 8] width 124 height 7
paste input "QXDBnqPABX7KhGXjhO1HKQtl"
type input "QXDBnqPABX7KhGXjhO1HKQtl"
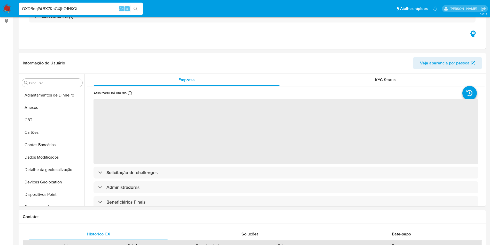
select select "10"
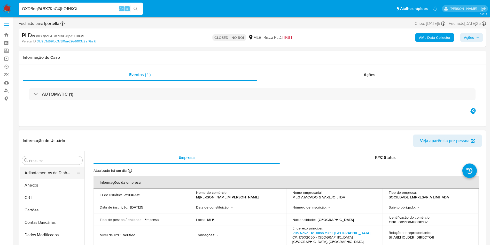
click at [50, 178] on button "Adiantamentos de Dinheiro" at bounding box center [50, 172] width 60 height 12
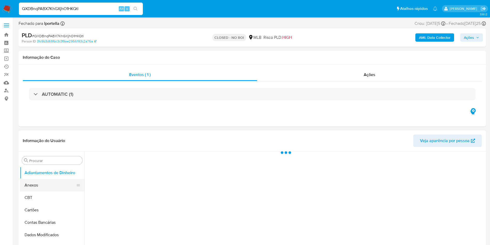
click at [50, 185] on button "Anexos" at bounding box center [50, 185] width 60 height 12
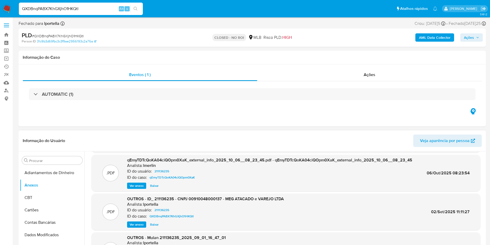
scroll to position [43, 0]
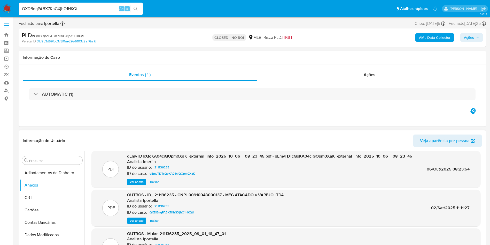
click at [132, 184] on span "Ver anexo" at bounding box center [137, 181] width 14 height 5
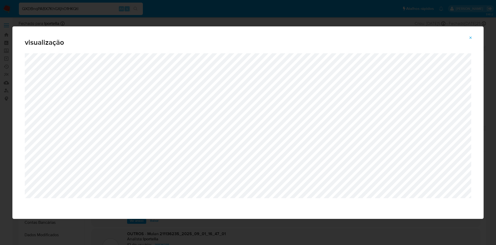
click at [129, 235] on div "visualização" at bounding box center [248, 122] width 496 height 245
click at [466, 34] on button "Attachment preview" at bounding box center [470, 38] width 11 height 8
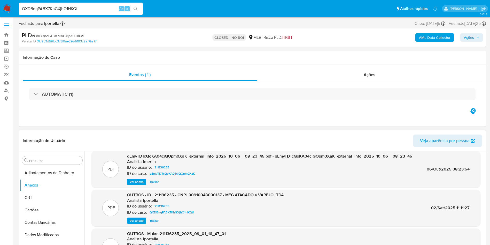
click at [158, 220] on span "Baixar" at bounding box center [154, 220] width 9 height 5
click at [97, 10] on input "QXDBnqPABX7KhGXjhO1HKQtl" at bounding box center [81, 8] width 124 height 7
paste input "2C9bcPXuQCVXYDbZR3ErpOQB"
type input "2C9bcPXuQCVXYDbZR3ErpOQB"
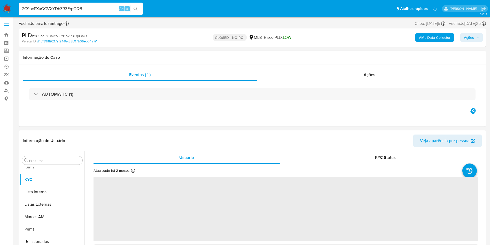
scroll to position [268, 0]
select select "10"
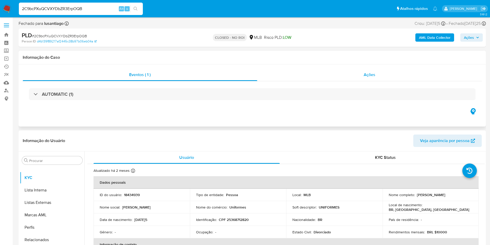
click at [368, 75] on span "Ações" at bounding box center [370, 75] width 12 height 6
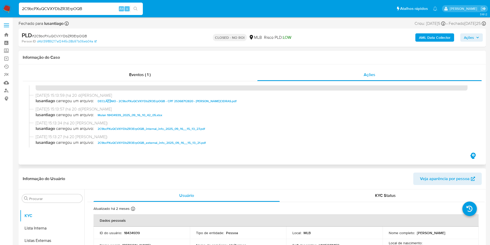
scroll to position [39, 0]
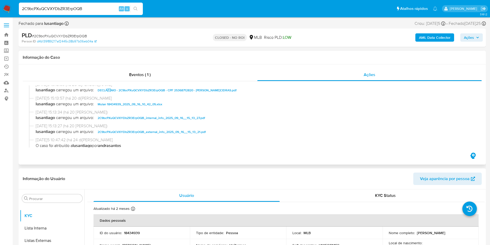
click at [114, 92] on span "DECLÃNIO - 2C9bcPXuQCVXYDbZR3ErpOQB - CPF 25368712820 - [PERSON_NAME]CIDRAS.pdf" at bounding box center [167, 90] width 139 height 6
click at [44, 222] on button "Anexos" at bounding box center [50, 223] width 60 height 12
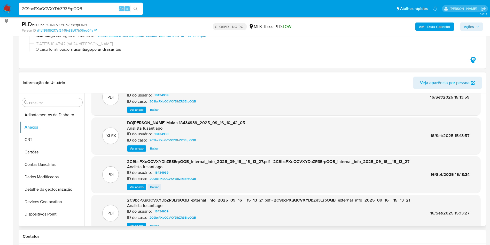
scroll to position [29, 0]
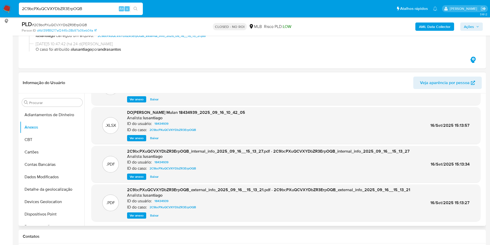
click at [135, 216] on span "Ver anexo" at bounding box center [137, 215] width 14 height 5
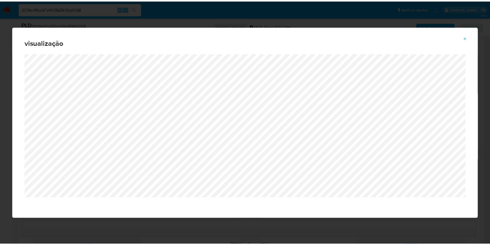
scroll to position [155, 0]
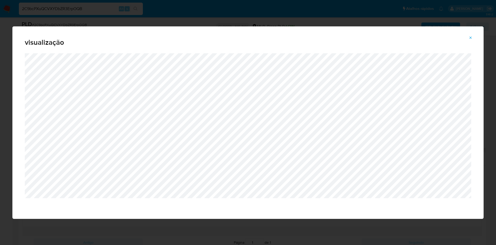
click at [469, 36] on icon "Attachment preview" at bounding box center [471, 38] width 4 height 4
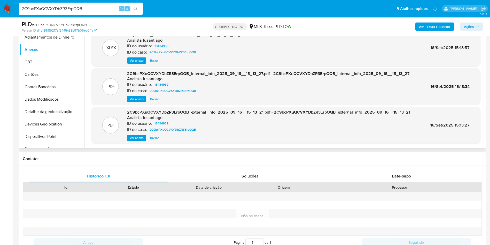
click at [160, 155] on div "Contatos" at bounding box center [252, 159] width 467 height 14
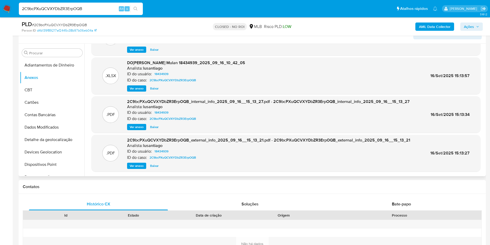
scroll to position [0, 0]
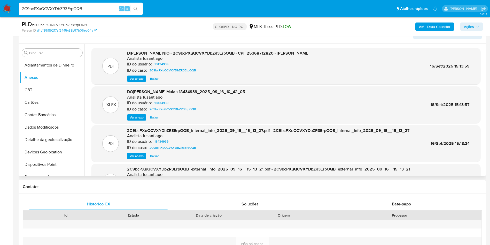
click at [153, 76] on span "Baixar" at bounding box center [154, 78] width 9 height 5
click at [86, 7] on input "2C9bcPXuQCVXYDbZR3ErpOQB" at bounding box center [81, 8] width 124 height 7
paste input "mESt3acElGF9SWAuVUClxDgb"
type input "mESt3acElGF9SWAuVUClxDgb"
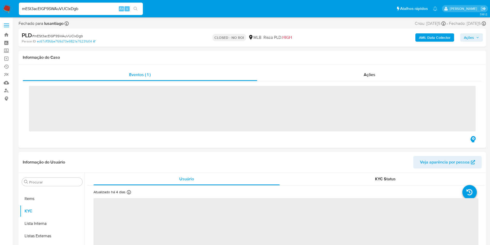
scroll to position [268, 0]
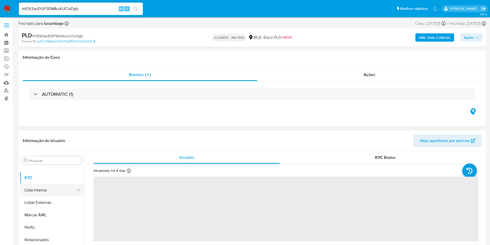
select select "10"
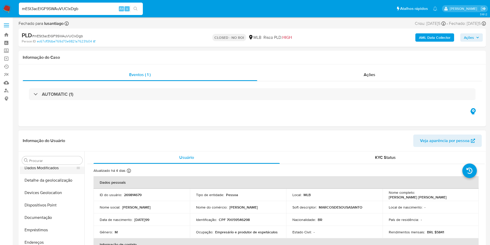
scroll to position [0, 0]
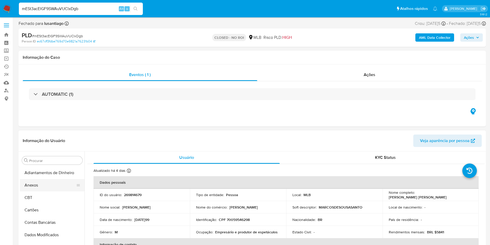
click at [47, 185] on button "Anexos" at bounding box center [50, 185] width 60 height 12
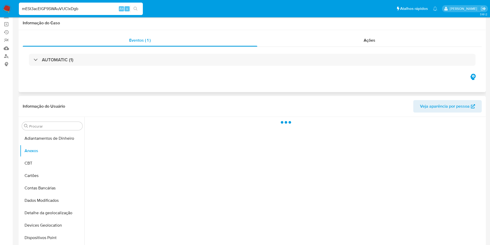
scroll to position [78, 0]
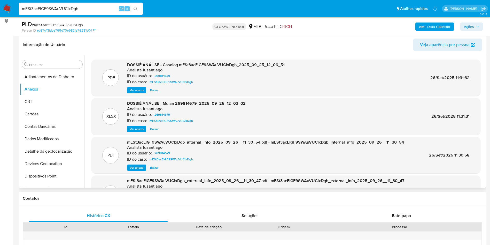
click at [153, 89] on span "Baixar" at bounding box center [154, 90] width 9 height 5
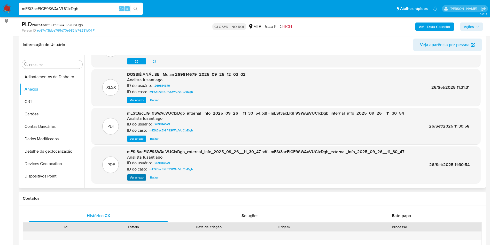
click at [136, 174] on div "mESt3acElGF9SWAuVUClxDgb_external_info_2025_09_26__11_30_47.pdf - mESt3acElGF9S…" at bounding box center [265, 165] width 277 height 32
click at [138, 178] on span "Ver anexo" at bounding box center [137, 177] width 14 height 5
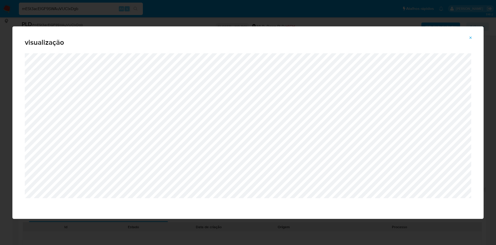
click at [471, 38] on icon "Attachment preview" at bounding box center [471, 38] width 4 height 4
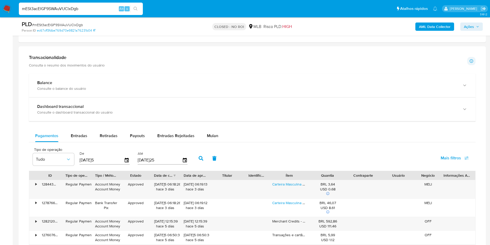
scroll to position [329, 0]
click at [78, 132] on span "Entradas" at bounding box center [79, 135] width 17 height 6
select select "10"
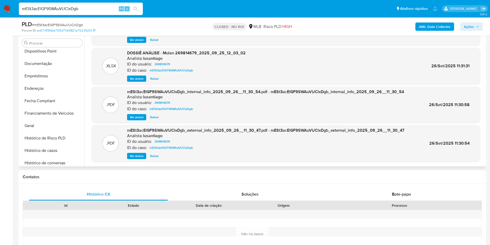
scroll to position [103, 0]
click at [40, 90] on button "Endereços" at bounding box center [50, 89] width 60 height 12
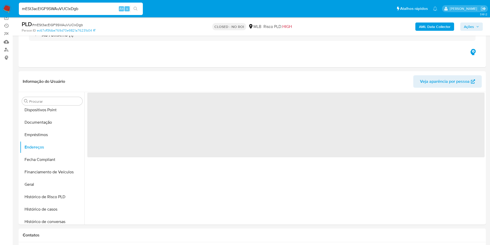
scroll to position [38, 0]
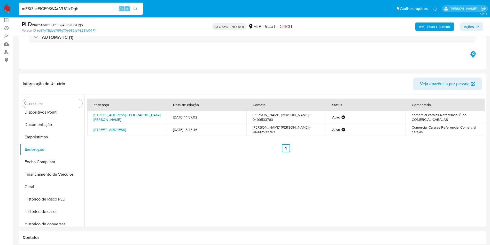
click at [114, 118] on link "[STREET_ADDRESS][GEOGRAPHIC_DATA][PERSON_NAME]" at bounding box center [127, 117] width 67 height 10
click at [77, 8] on input "mESt3acElGF9SWAuVUClxDgb" at bounding box center [81, 8] width 124 height 7
paste input "0oJXcDjnF0QHLiOoVgjCHi66"
type input "0oJXcDjnF0QHLiOoVgjCHi66"
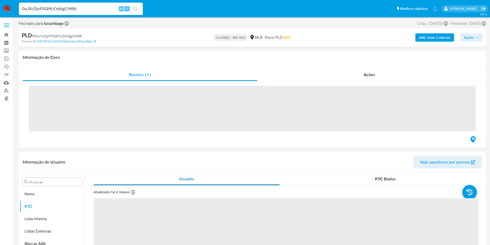
scroll to position [268, 0]
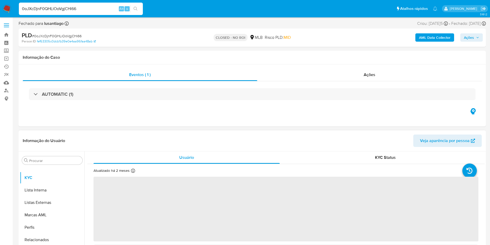
select select "10"
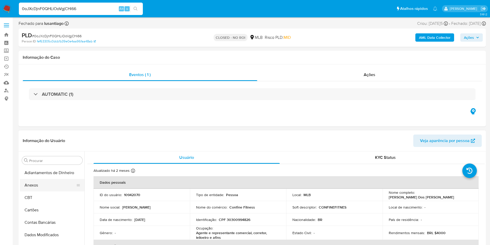
click at [38, 188] on button "Anexos" at bounding box center [50, 185] width 60 height 12
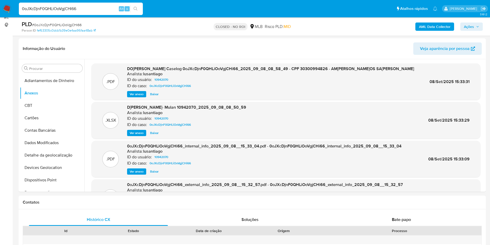
scroll to position [78, 0]
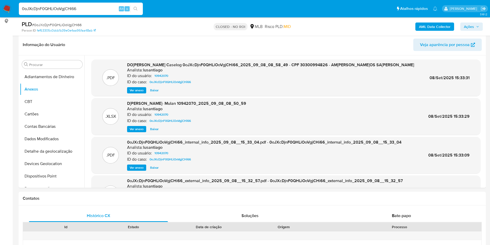
click at [157, 91] on span "Baixar" at bounding box center [154, 90] width 9 height 5
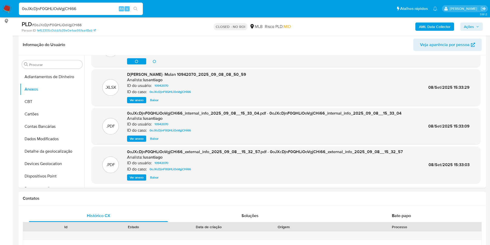
click at [143, 177] on span "Ver anexo" at bounding box center [137, 177] width 14 height 5
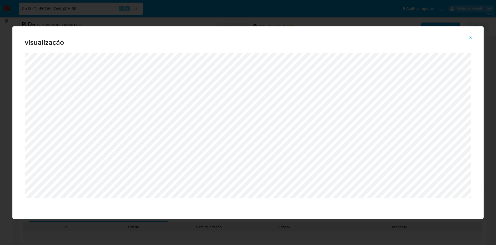
click at [471, 37] on icon "Attachment preview" at bounding box center [471, 37] width 2 height 2
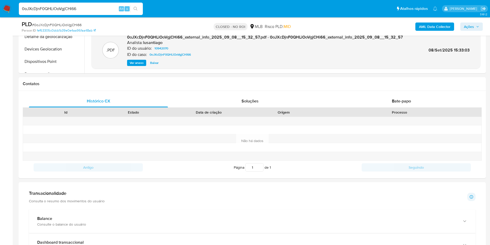
scroll to position [349, 0]
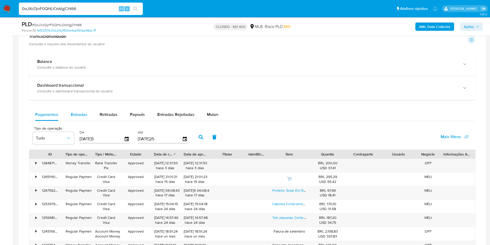
click at [77, 115] on span "Entradas" at bounding box center [79, 114] width 17 height 6
select select "10"
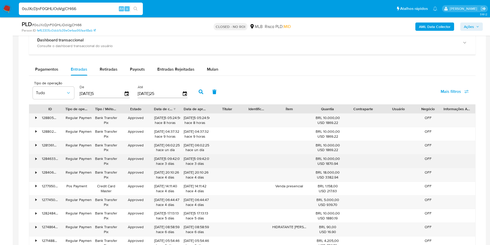
scroll to position [426, 0]
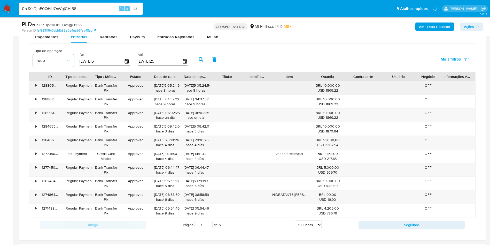
click at [38, 82] on div "128805357018" at bounding box center [50, 87] width 24 height 13
click at [36, 83] on div "•" at bounding box center [35, 85] width 1 height 5
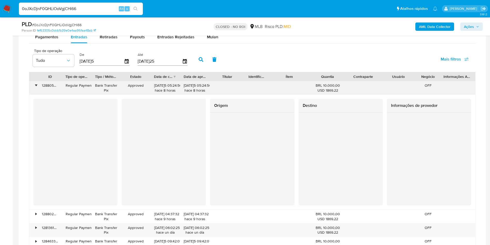
click at [36, 83] on div "•" at bounding box center [35, 85] width 1 height 5
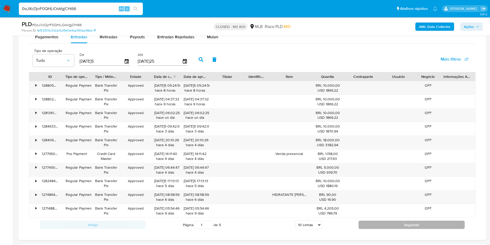
click at [402, 224] on button "Seguindo" at bounding box center [412, 224] width 106 height 8
type input "2"
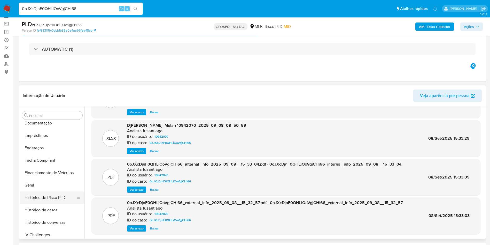
scroll to position [39, 0]
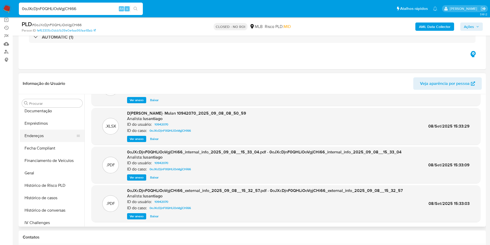
click at [41, 137] on button "Endereços" at bounding box center [50, 135] width 60 height 12
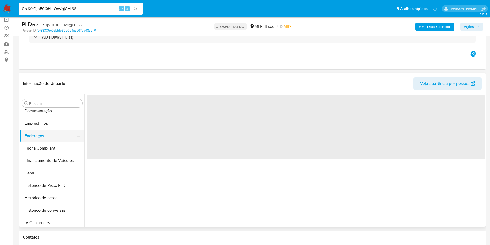
scroll to position [0, 0]
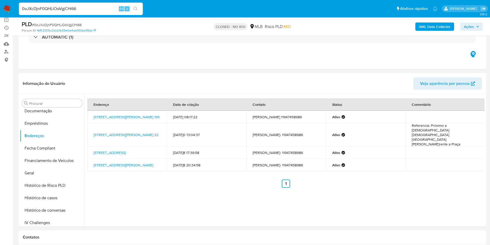
click at [98, 7] on input "0oJXcDjnF0QHLiOoVgjCHi66" at bounding box center [81, 8] width 124 height 7
paste input "vPxFO7giVsnFU9rHYhXyaBPF"
type input "vPxFO7giVsnFU9rHYhXyaBPF"
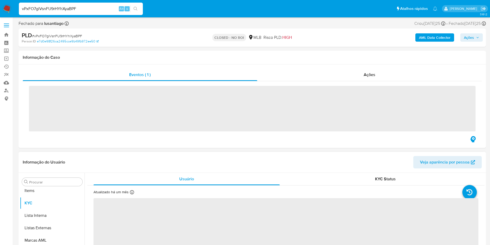
scroll to position [268, 0]
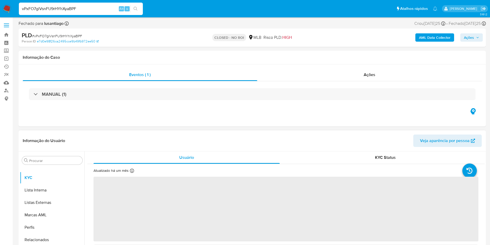
select select "10"
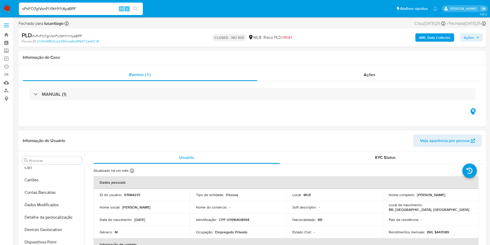
scroll to position [0, 0]
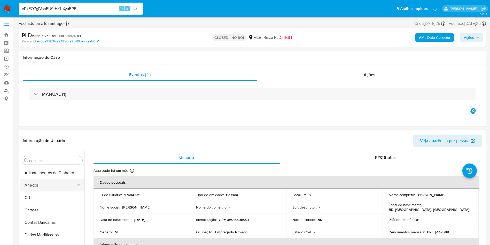
click at [50, 181] on button "Anexos" at bounding box center [50, 185] width 60 height 12
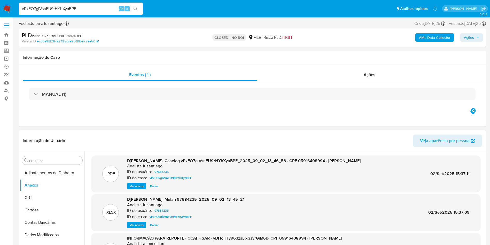
click at [157, 188] on span "Baixar" at bounding box center [154, 185] width 9 height 5
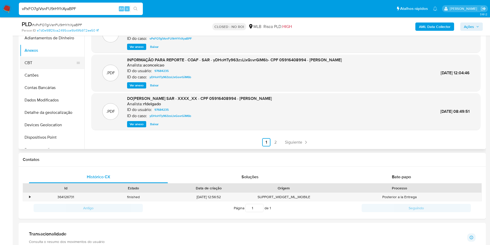
scroll to position [116, 0]
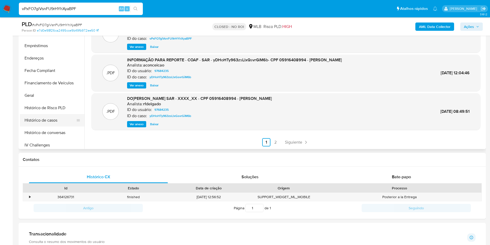
click at [52, 120] on button "Histórico de casos" at bounding box center [50, 120] width 60 height 12
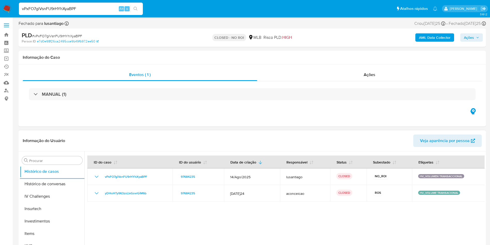
scroll to position [268, 0]
click at [44, 181] on button "KYC" at bounding box center [50, 177] width 60 height 12
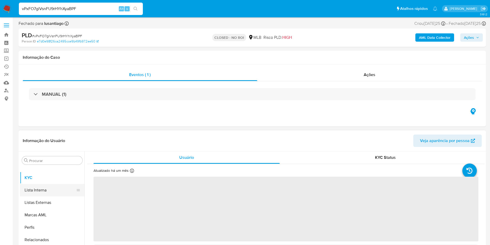
scroll to position [113, 0]
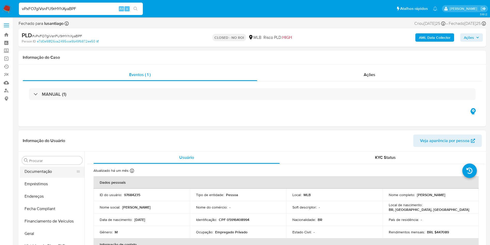
click at [44, 173] on button "Documentação" at bounding box center [50, 171] width 60 height 12
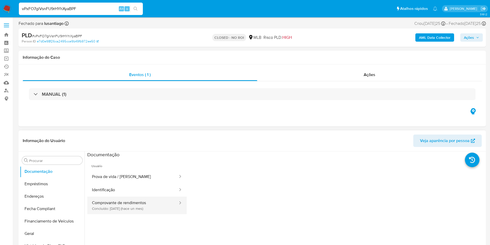
click at [151, 203] on button "Comprovante de rendimentos Concluído[DATE]25 (hace un mes)" at bounding box center [132, 205] width 91 height 18
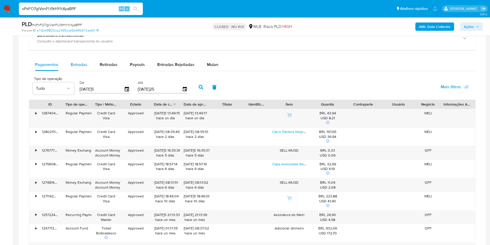
scroll to position [363, 0]
click at [86, 68] on div "Entradas" at bounding box center [79, 65] width 17 height 12
select select "10"
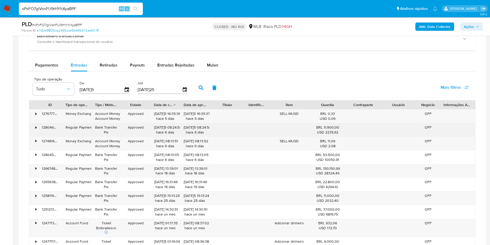
click at [36, 129] on div "•" at bounding box center [35, 127] width 1 height 5
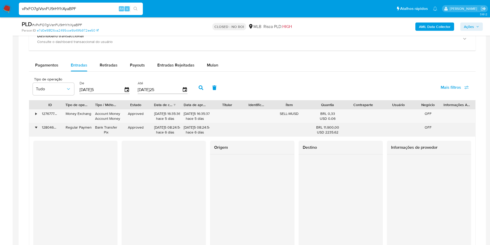
click at [36, 129] on div "•" at bounding box center [35, 127] width 1 height 5
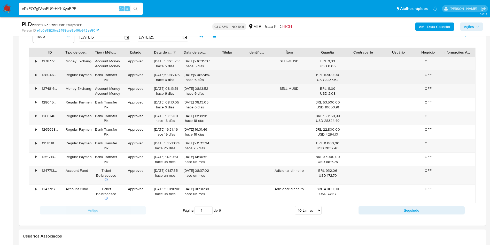
scroll to position [419, 0]
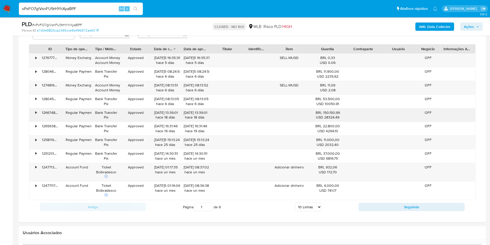
click at [34, 112] on div "•" at bounding box center [33, 114] width 9 height 13
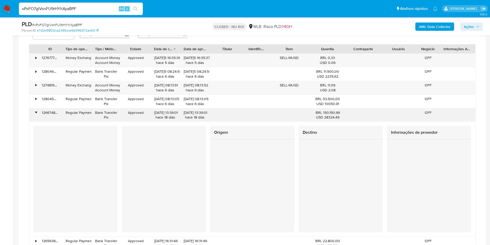
click at [34, 112] on div "•" at bounding box center [33, 114] width 9 height 13
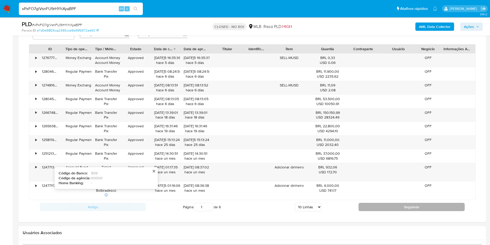
click at [383, 209] on button "Seguindo" at bounding box center [412, 207] width 106 height 8
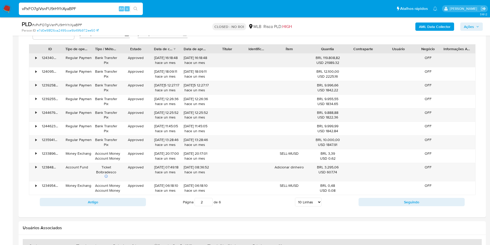
click at [35, 58] on div "•" at bounding box center [35, 57] width 1 height 5
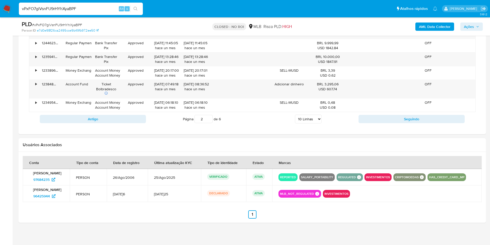
scroll to position [620, 0]
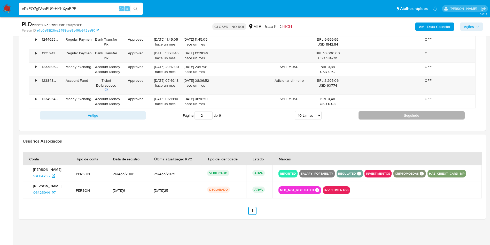
click at [417, 119] on button "Seguindo" at bounding box center [412, 115] width 106 height 8
type input "3"
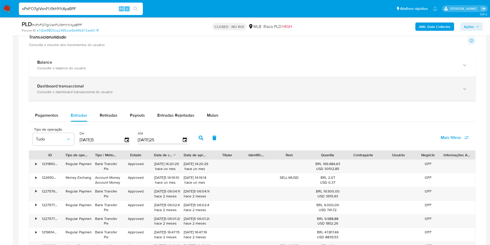
scroll to position [311, 0]
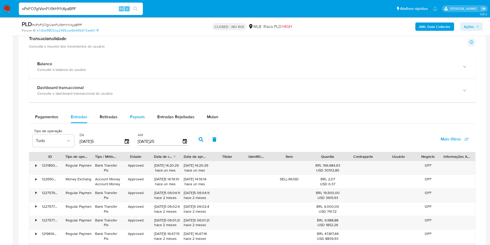
click at [142, 116] on span "Payouts" at bounding box center [137, 117] width 15 height 6
select select "10"
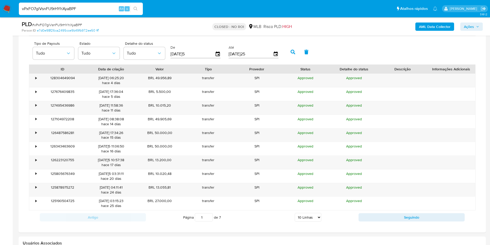
scroll to position [399, 0]
click at [38, 74] on div "•" at bounding box center [33, 79] width 9 height 13
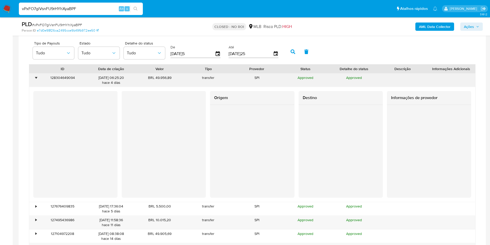
click at [38, 74] on div "•" at bounding box center [33, 79] width 9 height 13
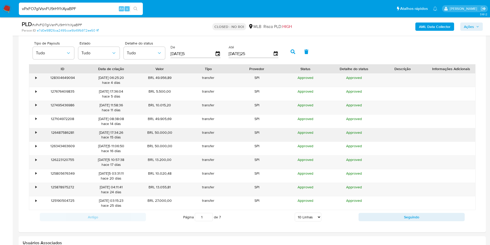
click at [31, 134] on div "•" at bounding box center [33, 134] width 9 height 13
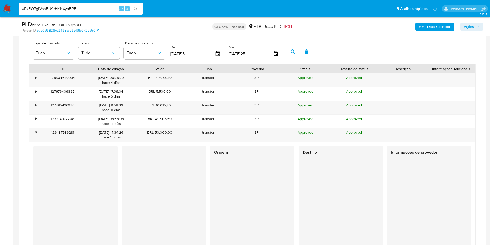
click at [96, 7] on input "vPxFO7giVsnFU9rHYhXyaBPF" at bounding box center [81, 8] width 124 height 7
paste input "JEKibEia7Z4XlezmPLXaeM7R"
type input "JEKibEia7Z4XlezmPLXaeM7R"
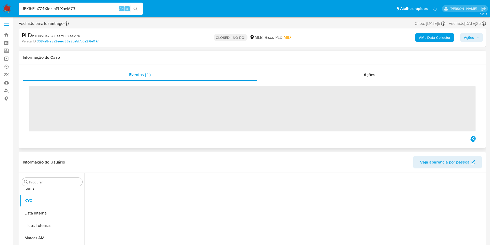
scroll to position [268, 0]
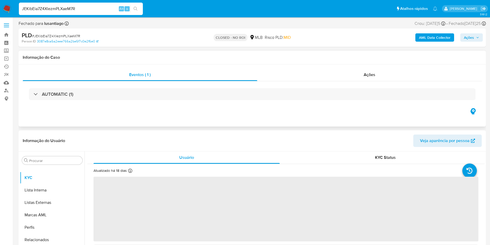
select select "10"
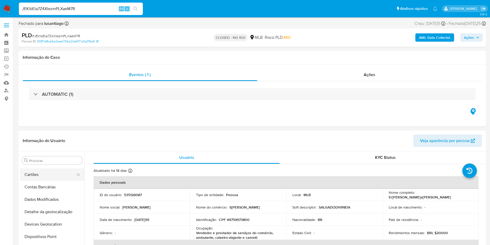
scroll to position [0, 0]
click at [52, 181] on button "Anexos" at bounding box center [50, 185] width 60 height 12
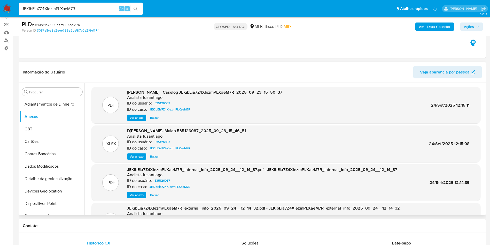
scroll to position [78, 0]
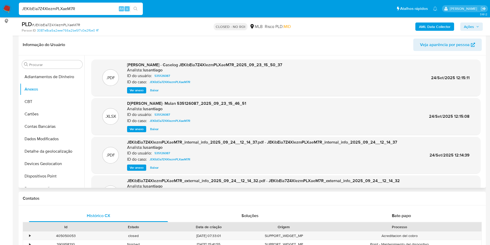
click at [153, 90] on span "Baixar" at bounding box center [154, 90] width 9 height 5
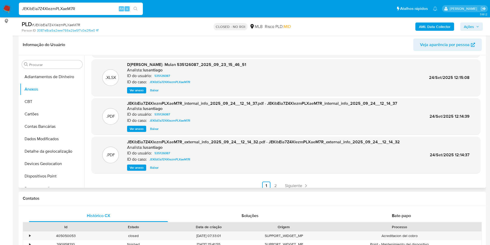
click at [140, 167] on span "Ver anexo" at bounding box center [137, 167] width 14 height 5
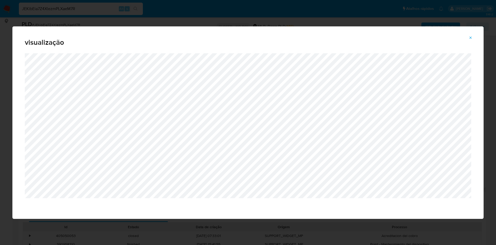
click at [470, 37] on icon "Attachment preview" at bounding box center [471, 37] width 2 height 2
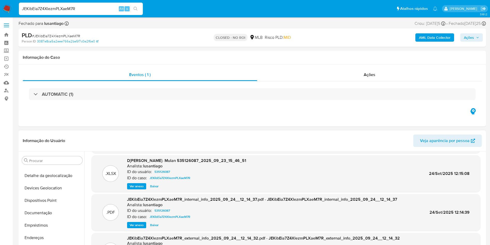
scroll to position [155, 0]
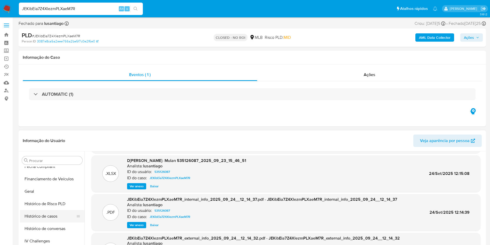
click at [56, 212] on button "Histórico de casos" at bounding box center [50, 216] width 60 height 12
